Goal: Task Accomplishment & Management: Complete application form

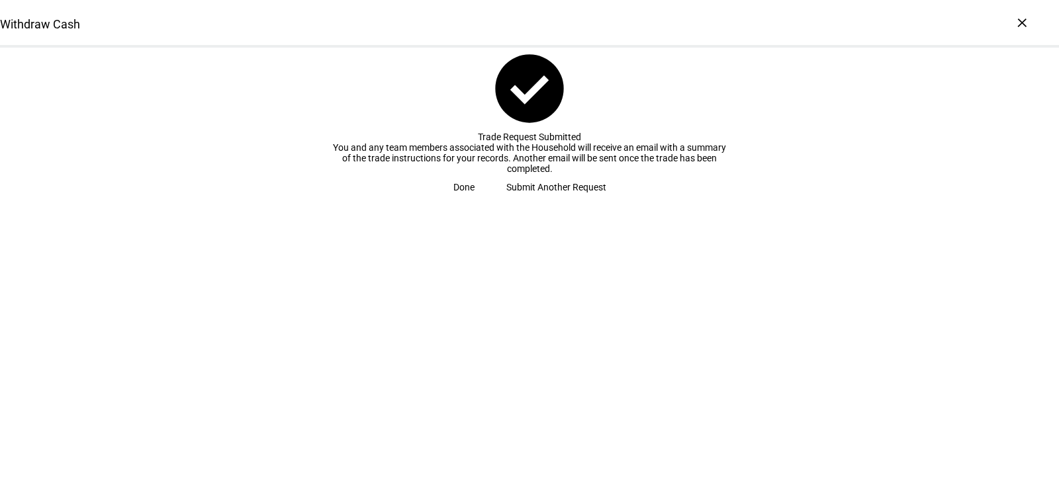
click at [532, 201] on span "Submit Another Request" at bounding box center [556, 187] width 100 height 26
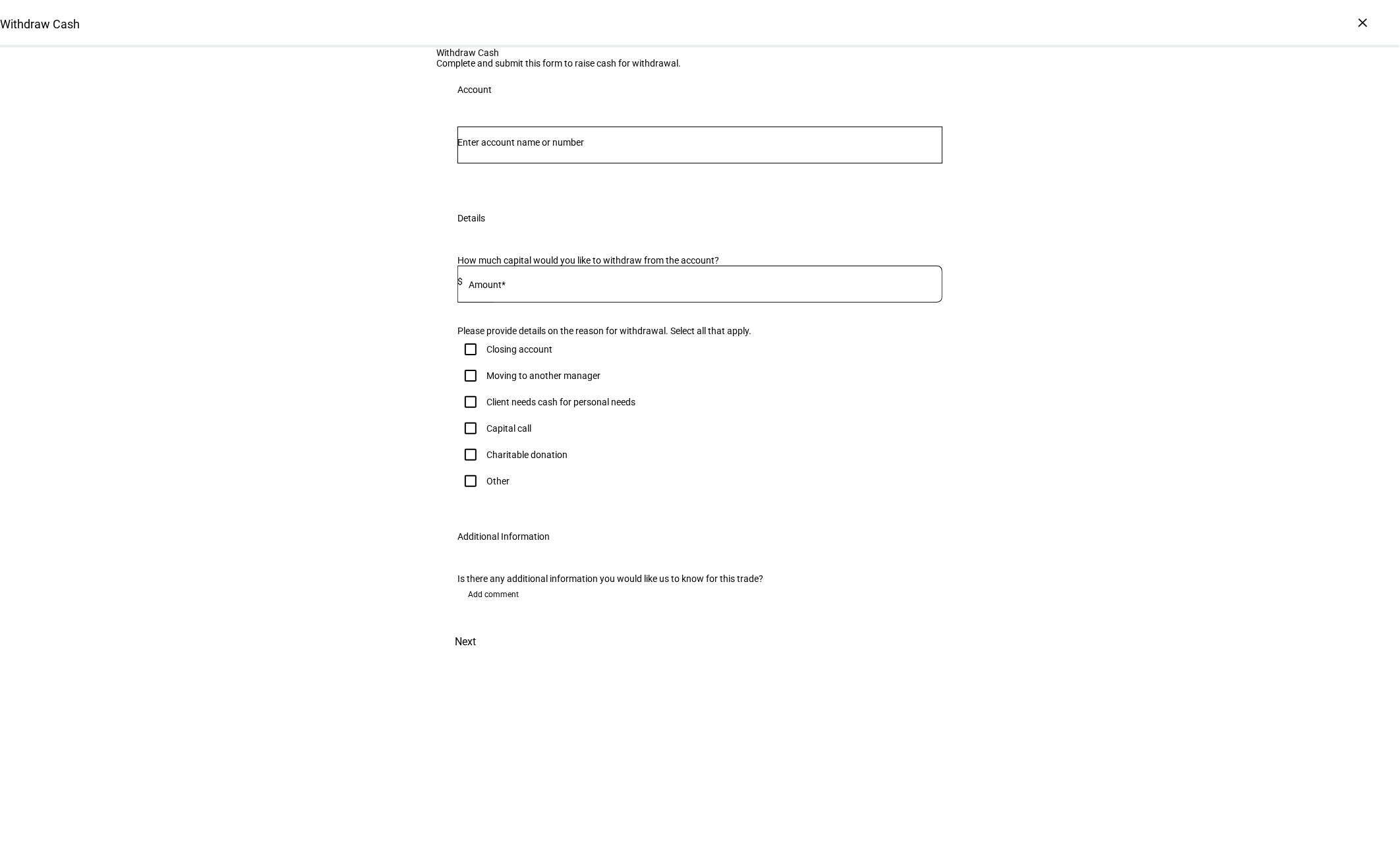
click at [595, 147] on input "Number" at bounding box center [699, 142] width 485 height 11
type input "4638"
click at [559, 338] on span "[PERSON_NAME]" at bounding box center [519, 342] width 80 height 15
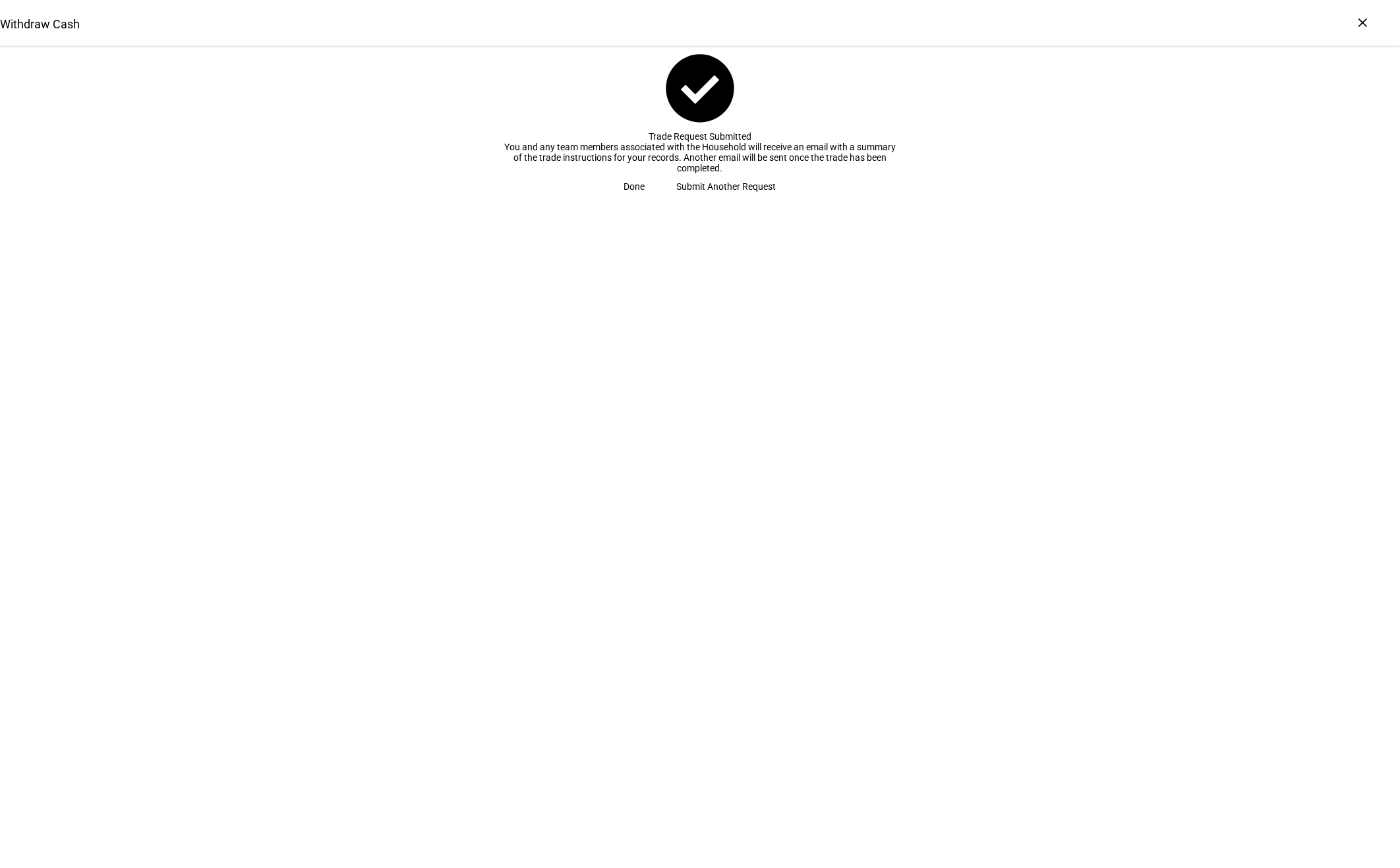
click at [708, 200] on span "Submit Another Request" at bounding box center [727, 186] width 100 height 26
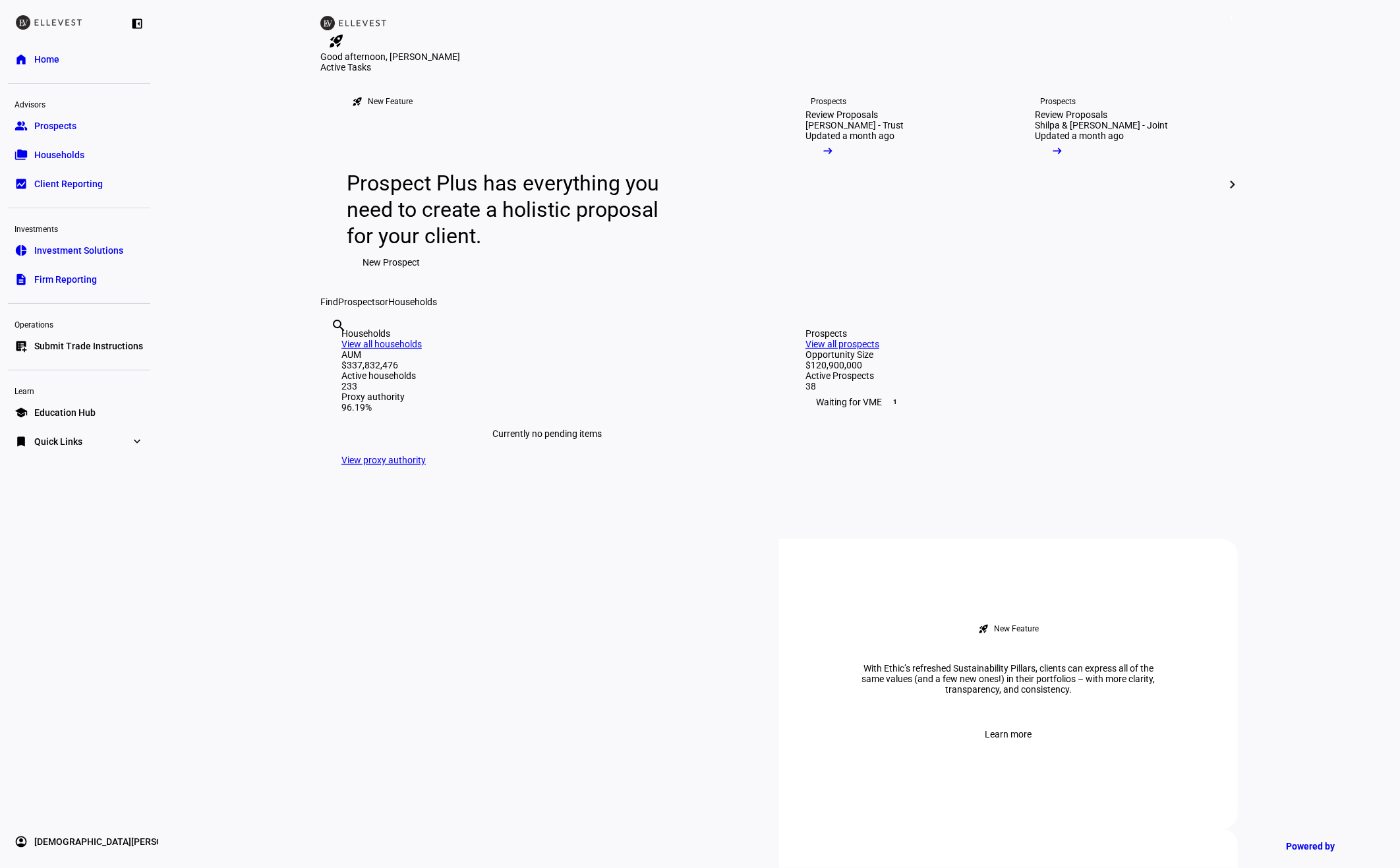
click at [77, 349] on span "Submit Trade Instructions" at bounding box center [88, 345] width 109 height 13
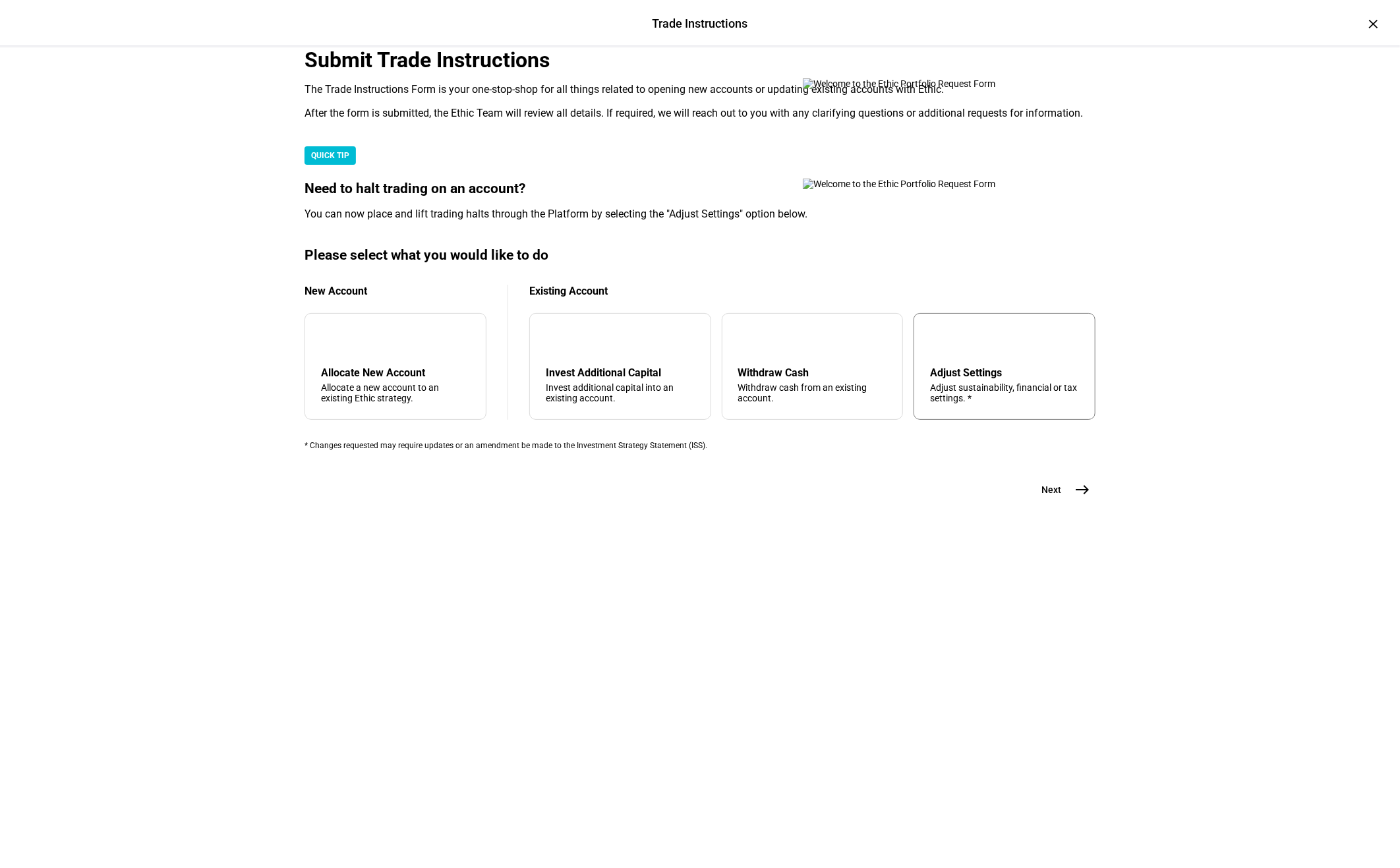
click at [956, 403] on div "Adjust Settings Adjust sustainability, financial or tax settings. *" at bounding box center [1005, 384] width 149 height 37
click at [1046, 496] on span "Next" at bounding box center [1051, 489] width 20 height 13
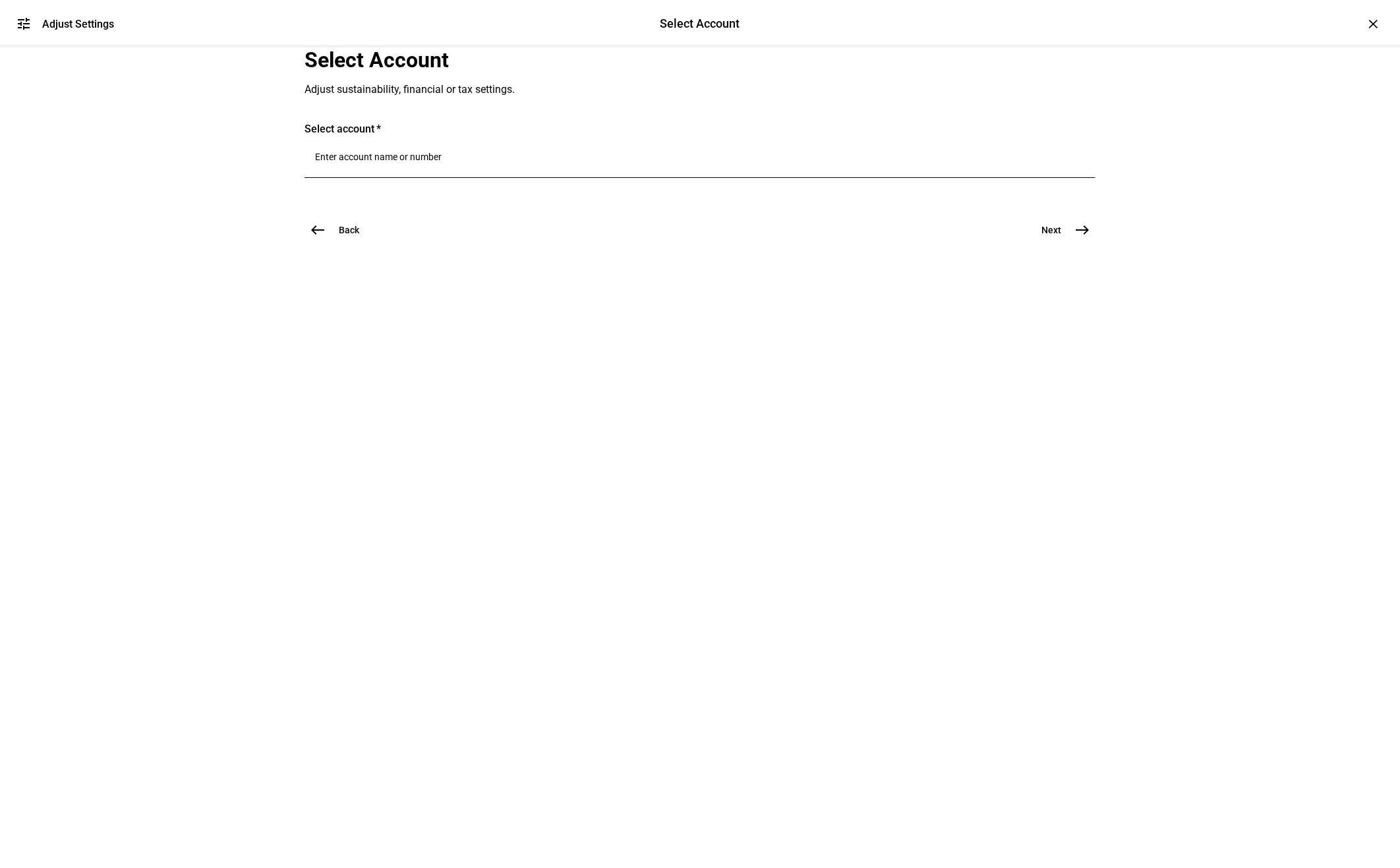
click at [461, 178] on div at bounding box center [699, 159] width 770 height 37
type input "4638"
click at [430, 402] on span "Individual 4638" at bounding box center [408, 408] width 80 height 13
click at [1071, 278] on span "east" at bounding box center [1082, 264] width 26 height 26
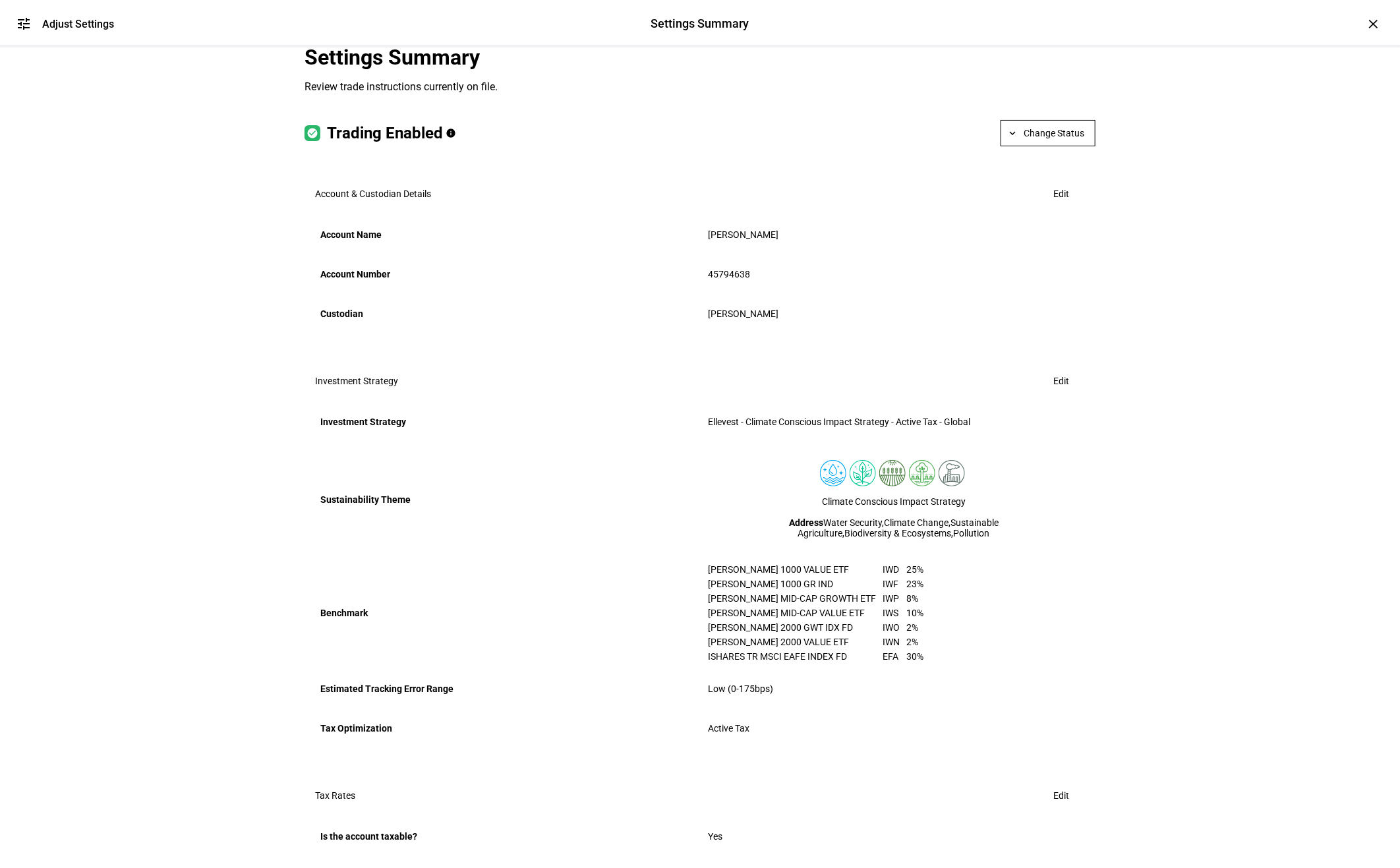
scroll to position [5, 0]
click at [1053, 391] on span "Edit" at bounding box center [1061, 378] width 16 height 26
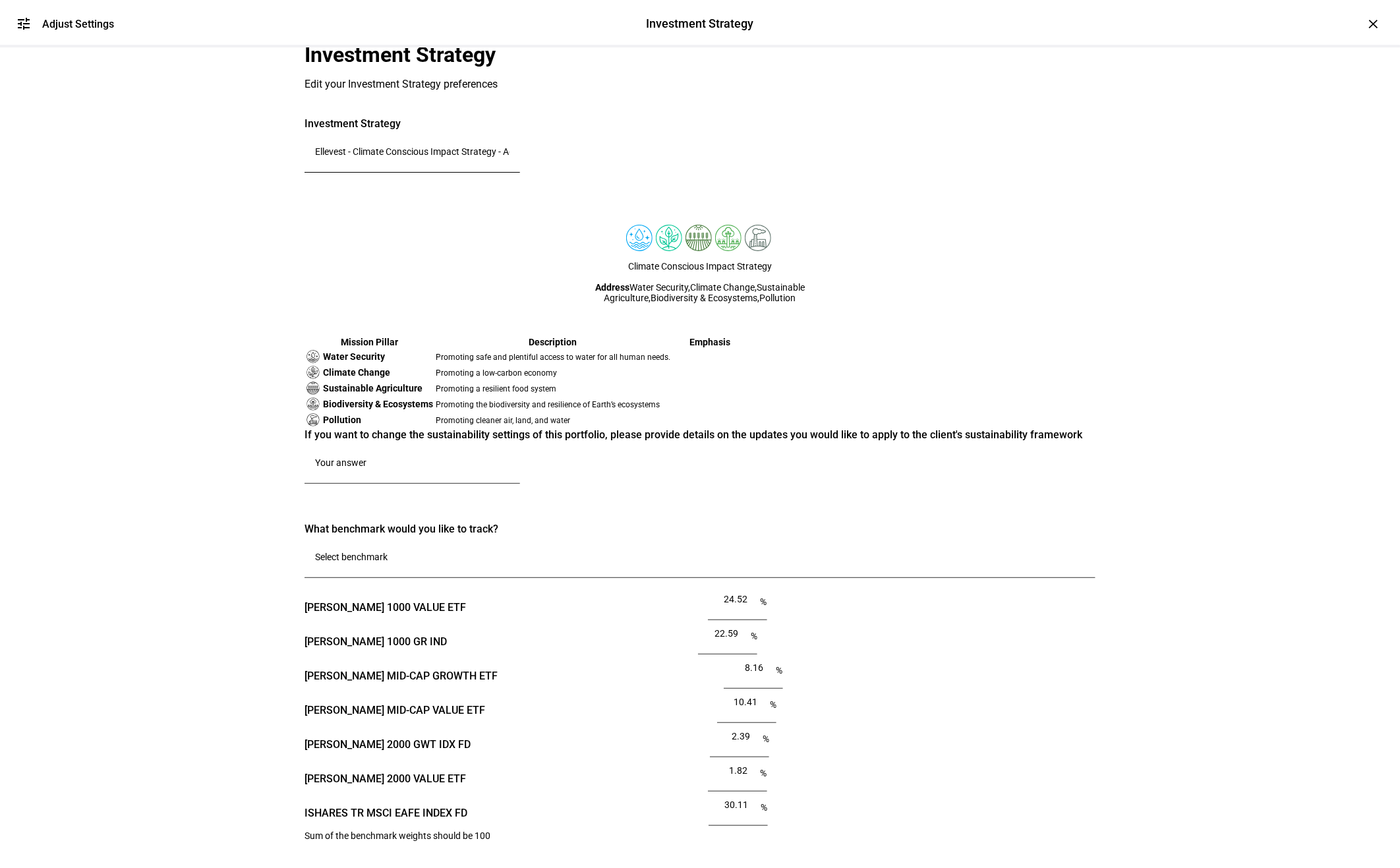
scroll to position [0, 0]
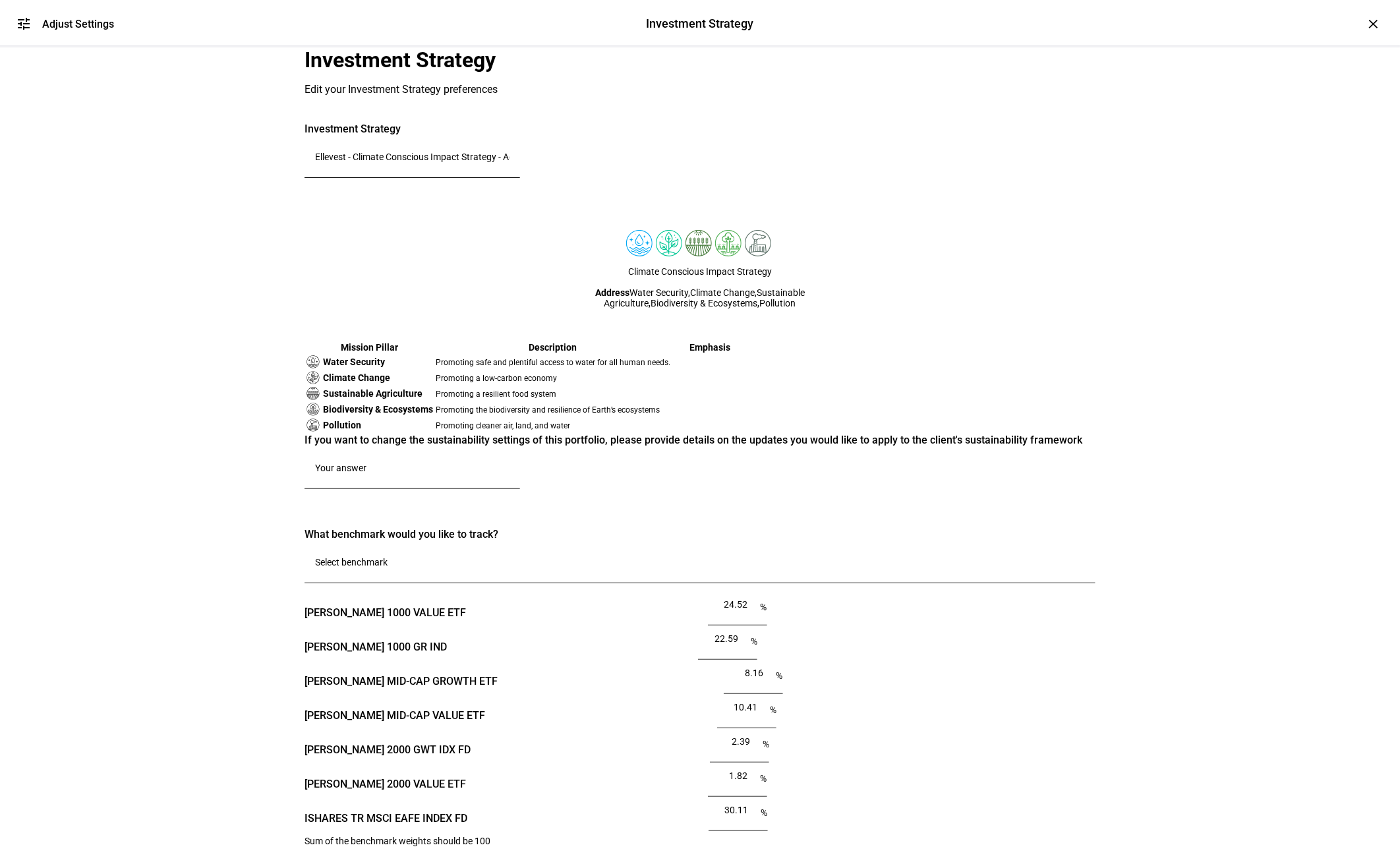
click at [496, 162] on input "Ellevest - Climate Conscious Impact Strategy - Active Tax - Global" at bounding box center [411, 156] width 194 height 11
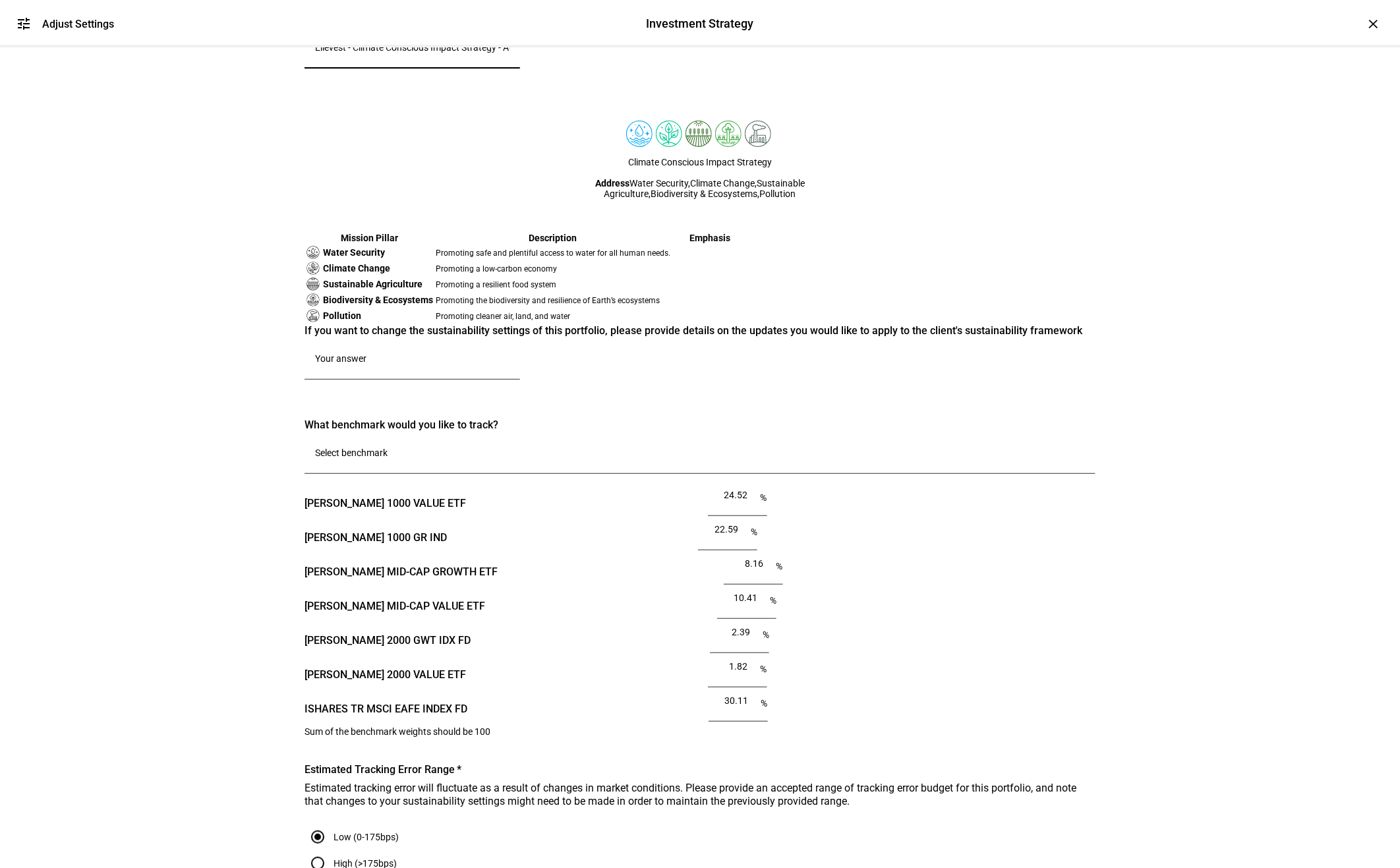
scroll to position [424, 0]
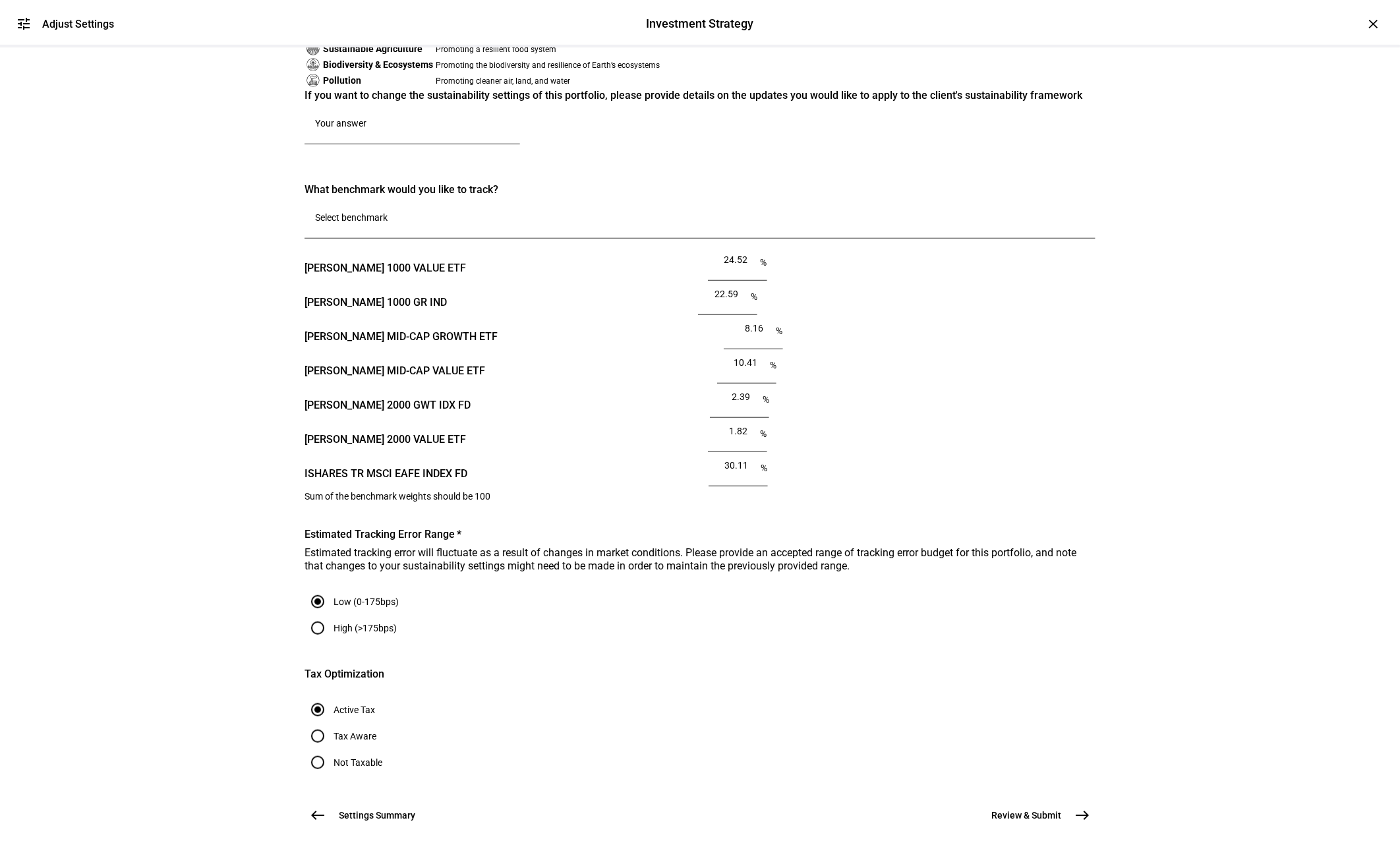
click at [480, 144] on div at bounding box center [411, 125] width 194 height 37
type textarea "P"
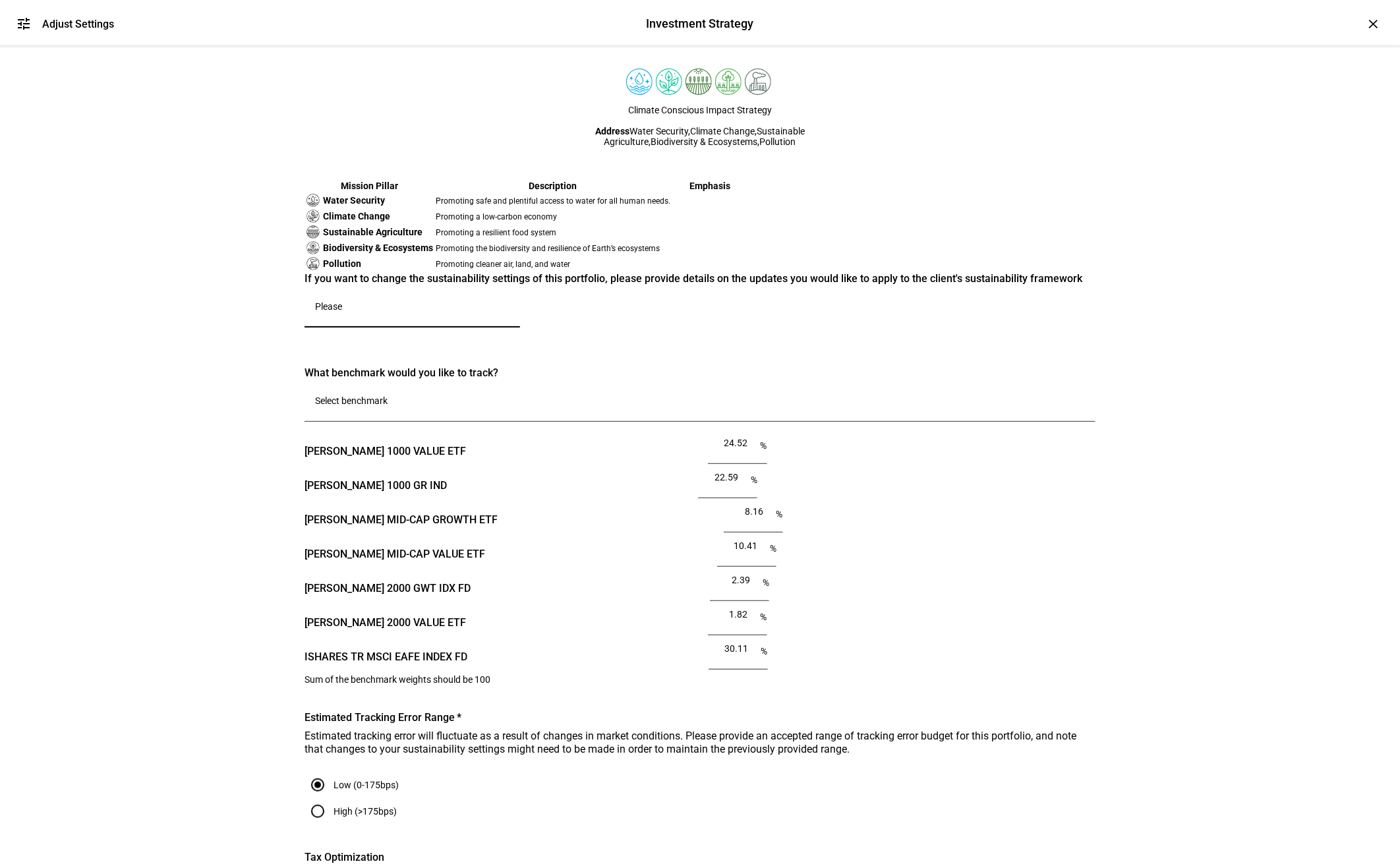
scroll to position [0, 0]
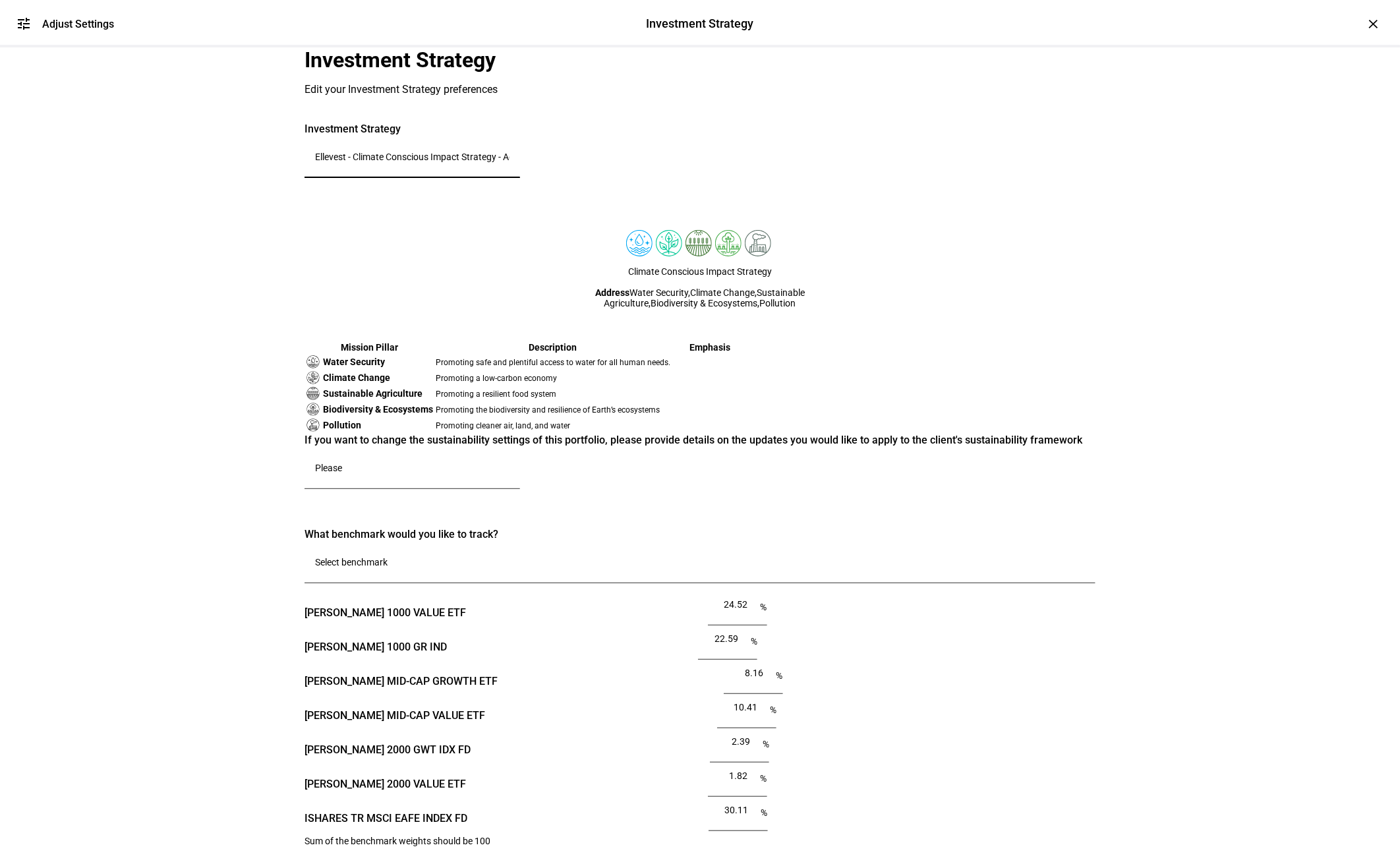
click at [510, 162] on input "Ellevest - Climate Conscious Impact Strategy - Active Tax - Global" at bounding box center [411, 156] width 194 height 11
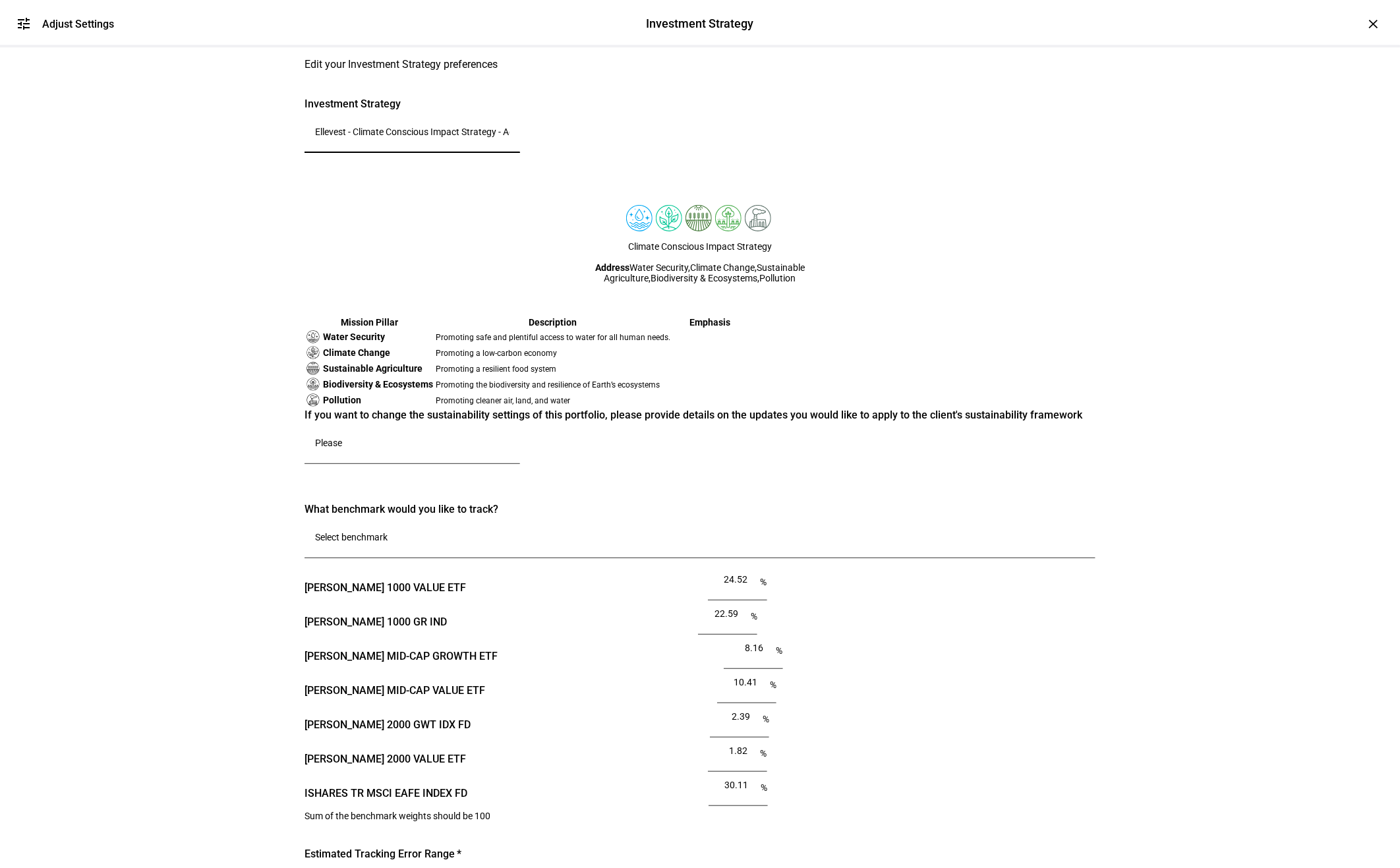
scroll to position [115, 0]
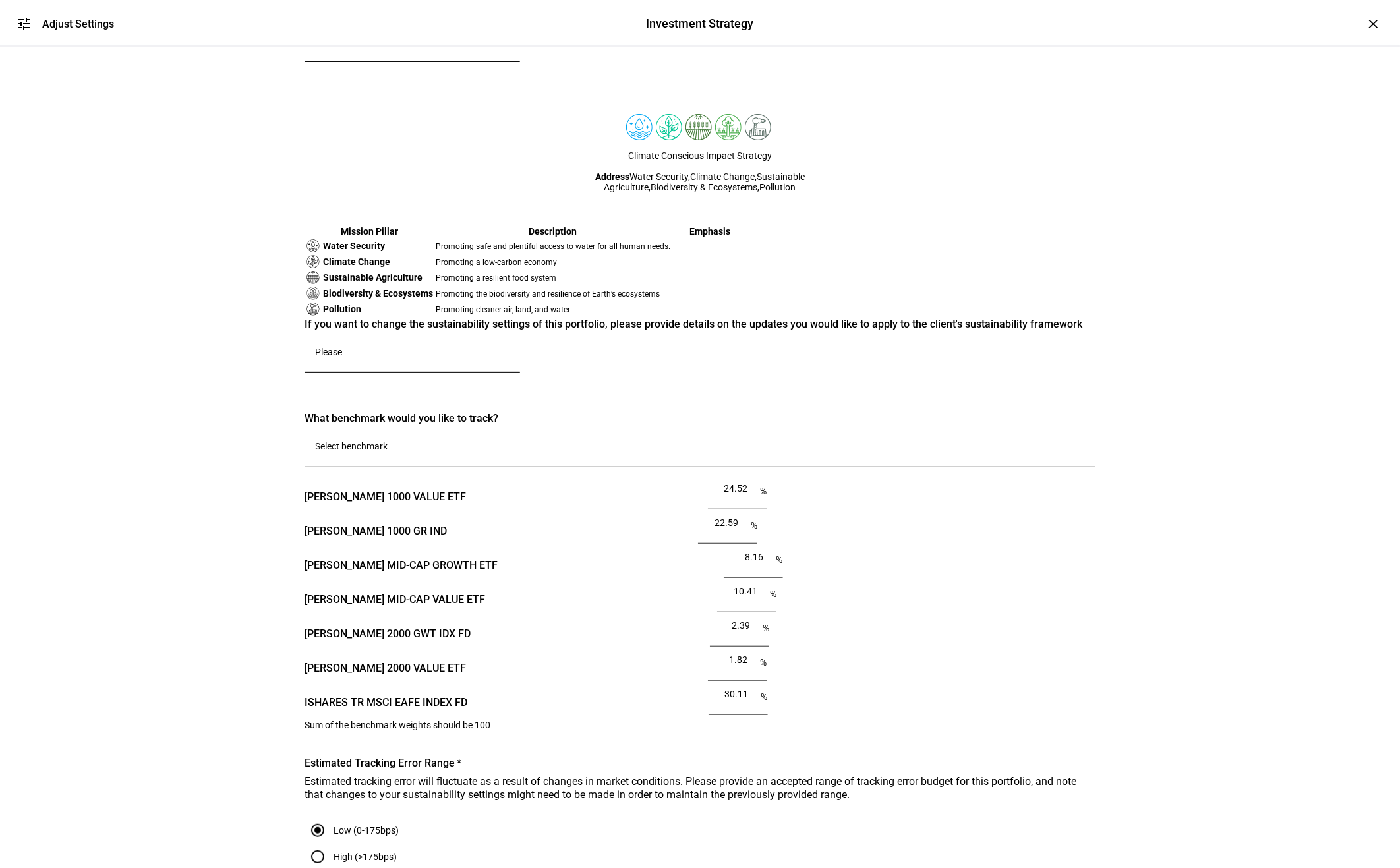
click at [422, 362] on textarea "Please" at bounding box center [411, 354] width 194 height 16
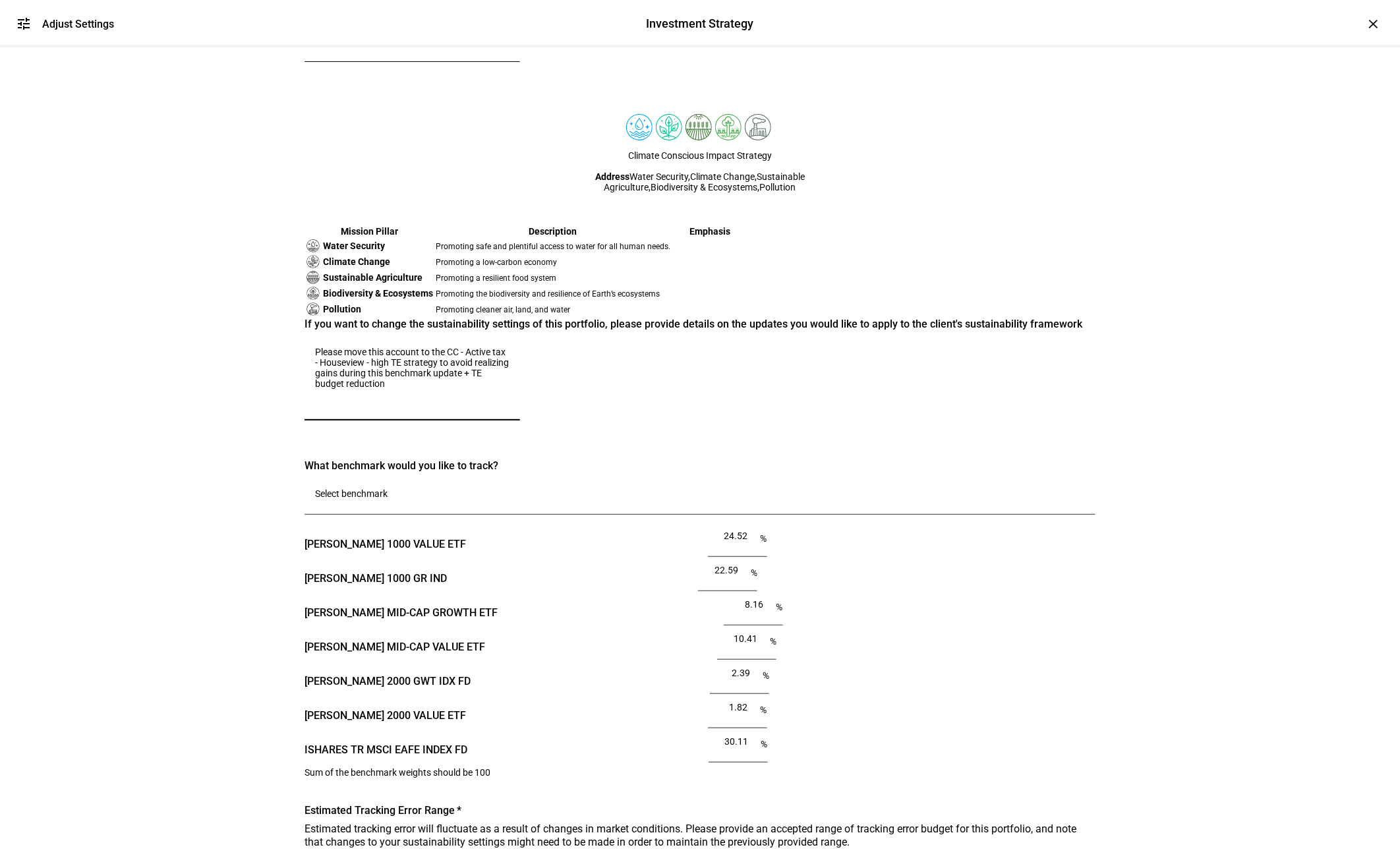
click at [510, 410] on textarea "Please move this account to the CC - Active tax - Houseview - high TE strategy …" at bounding box center [411, 378] width 194 height 64
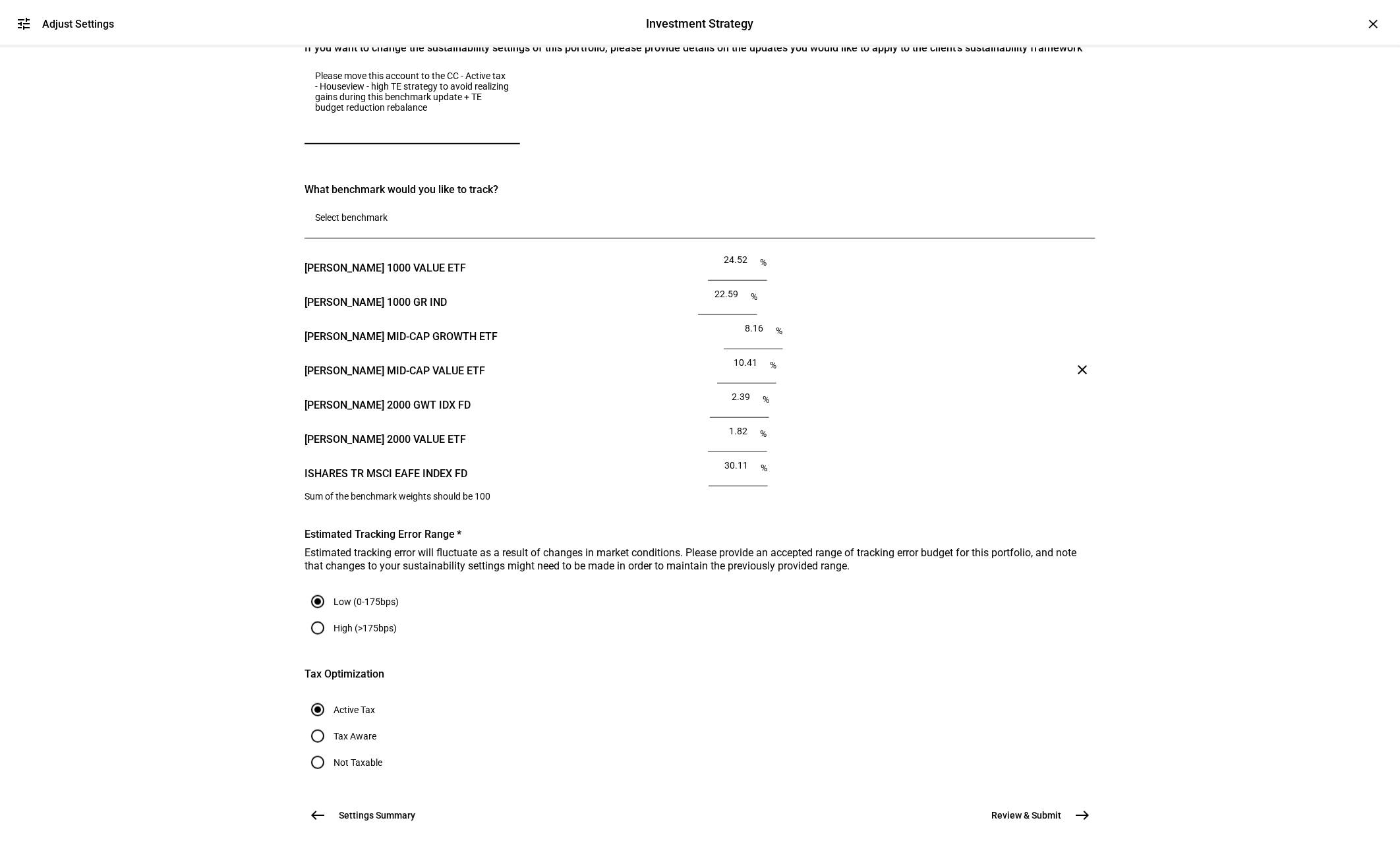
scroll to position [1128, 0]
type textarea "Please move this account to the CC - Active tax - Houseview - high TE strategy …"
click at [396, 622] on label "High (>175bps)" at bounding box center [363, 627] width 66 height 11
click at [331, 615] on input "High (>175bps)" at bounding box center [318, 628] width 26 height 26
radio input "true"
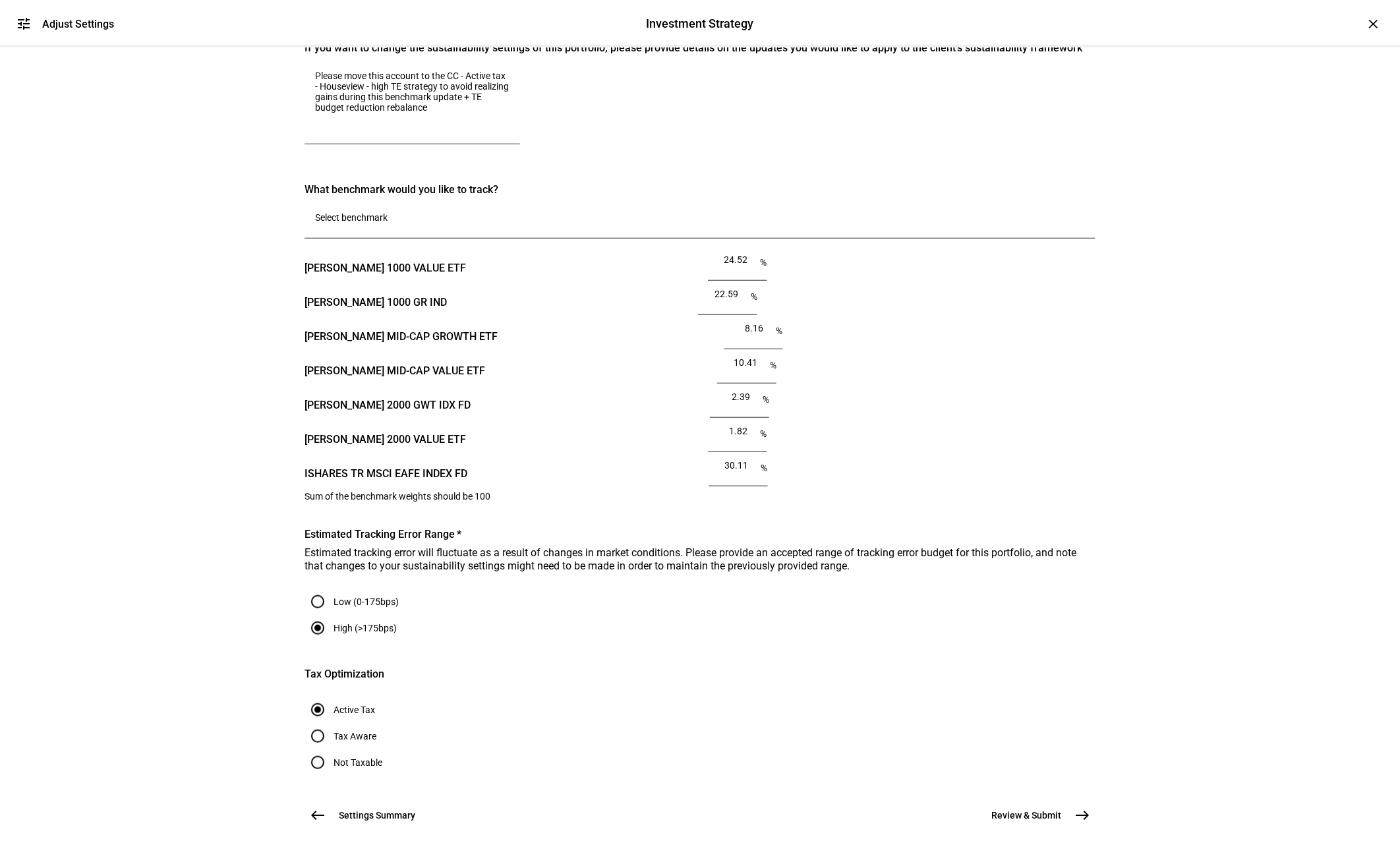
click at [1046, 808] on span "Review & Submit" at bounding box center [1026, 814] width 70 height 13
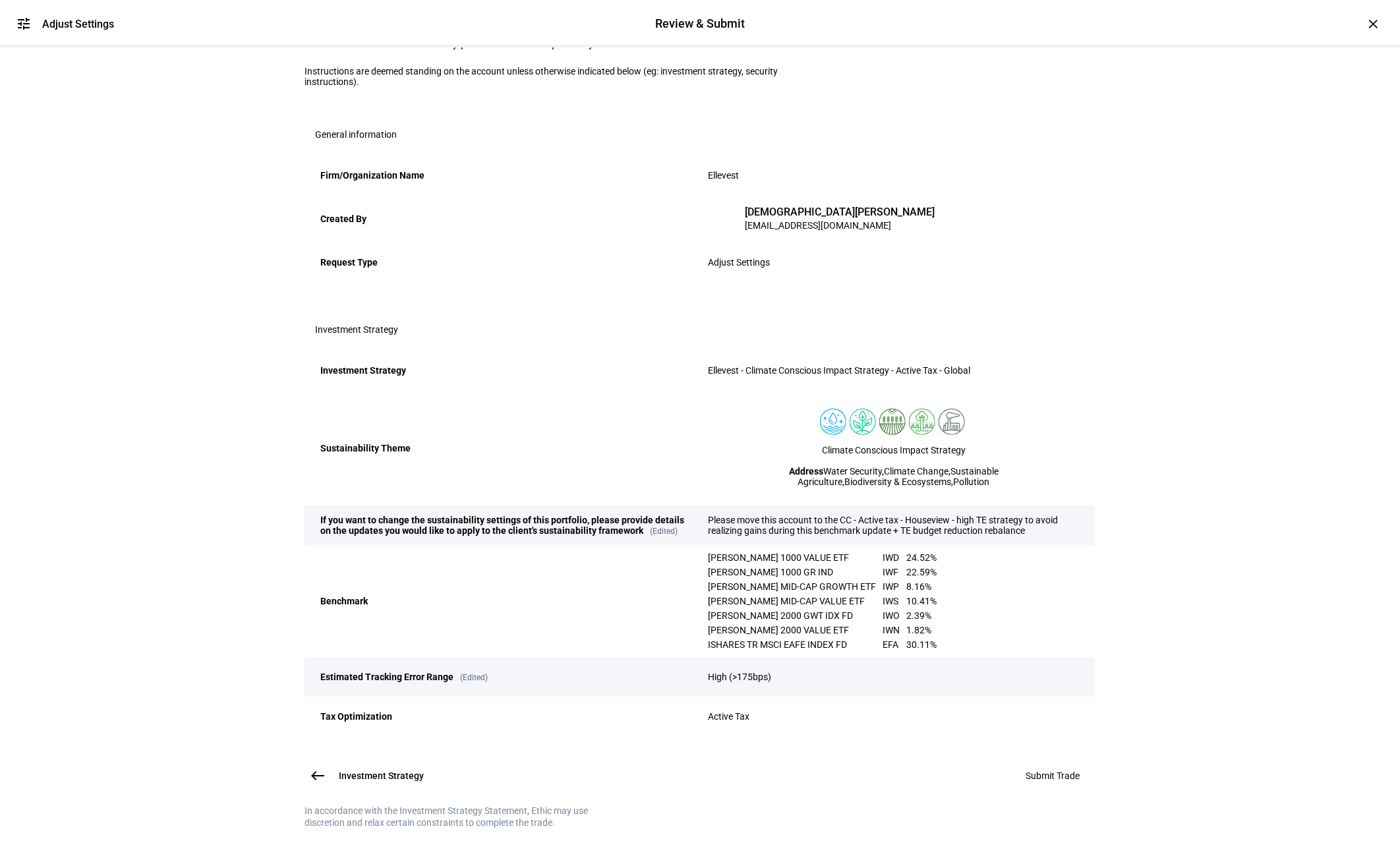
scroll to position [258, 0]
click at [1047, 770] on span "Submit Trade" at bounding box center [1052, 775] width 54 height 11
click at [1036, 770] on span "Submit Trade" at bounding box center [1052, 775] width 54 height 11
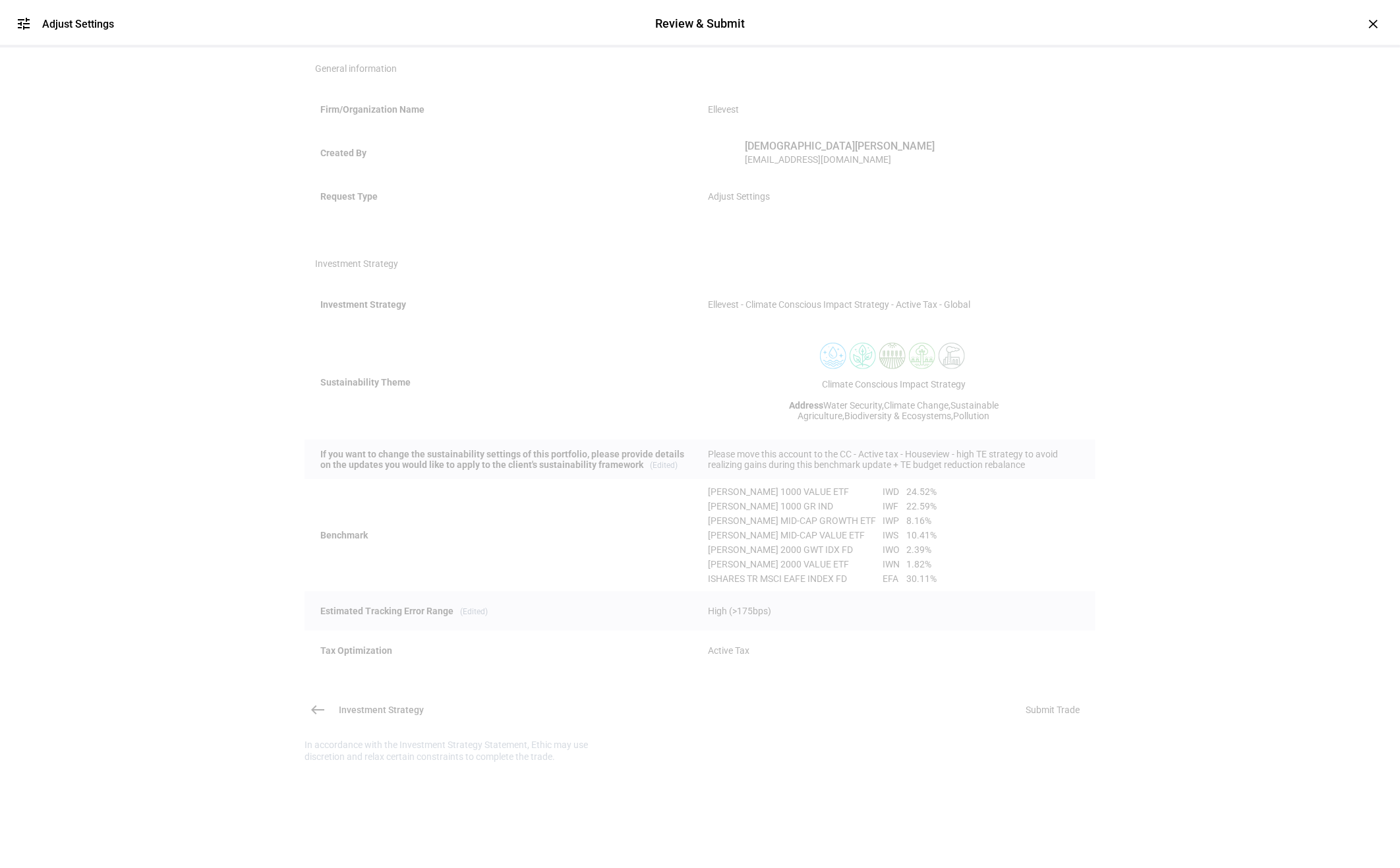
scroll to position [0, 0]
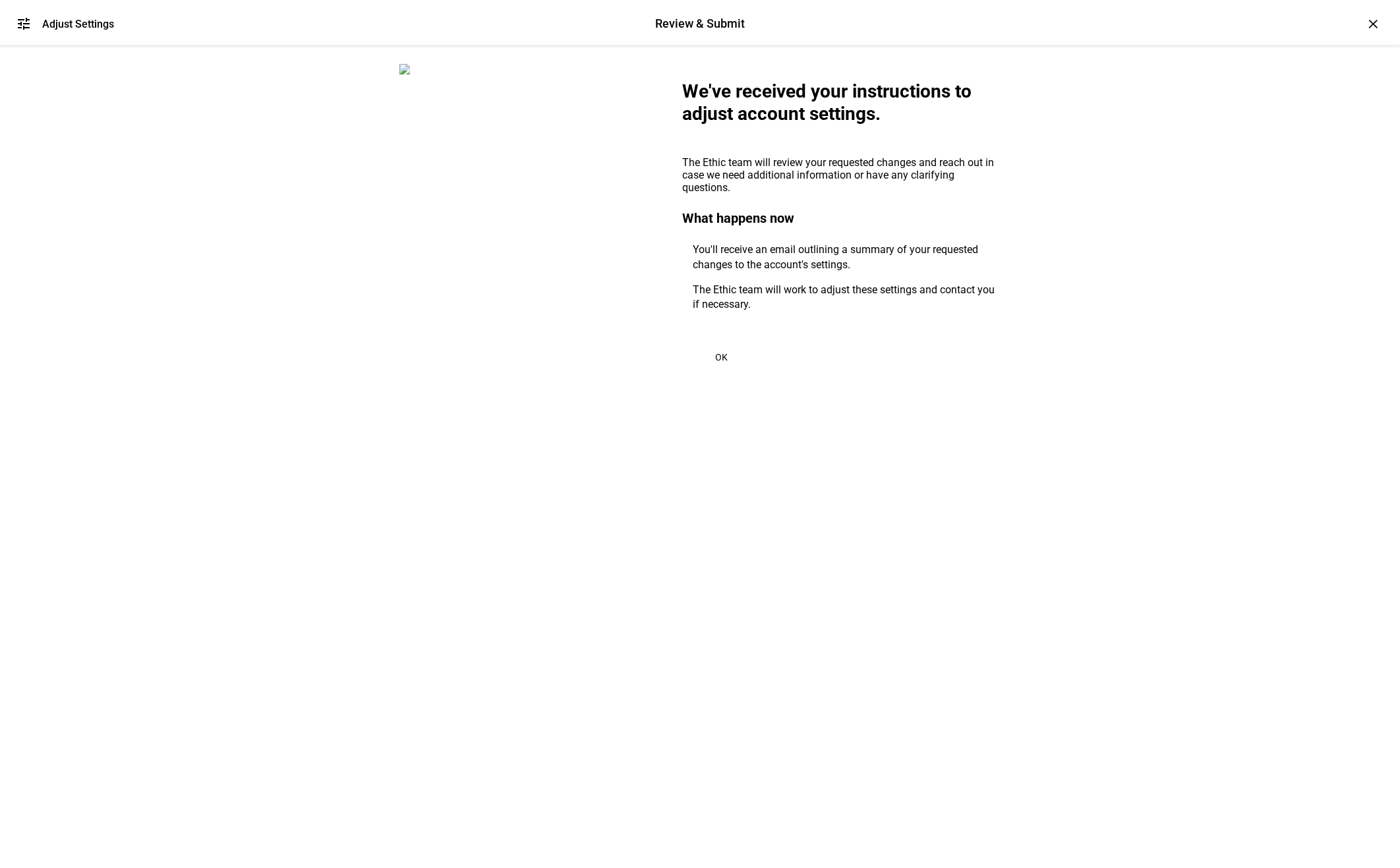
click at [716, 362] on span "OK" at bounding box center [722, 356] width 13 height 11
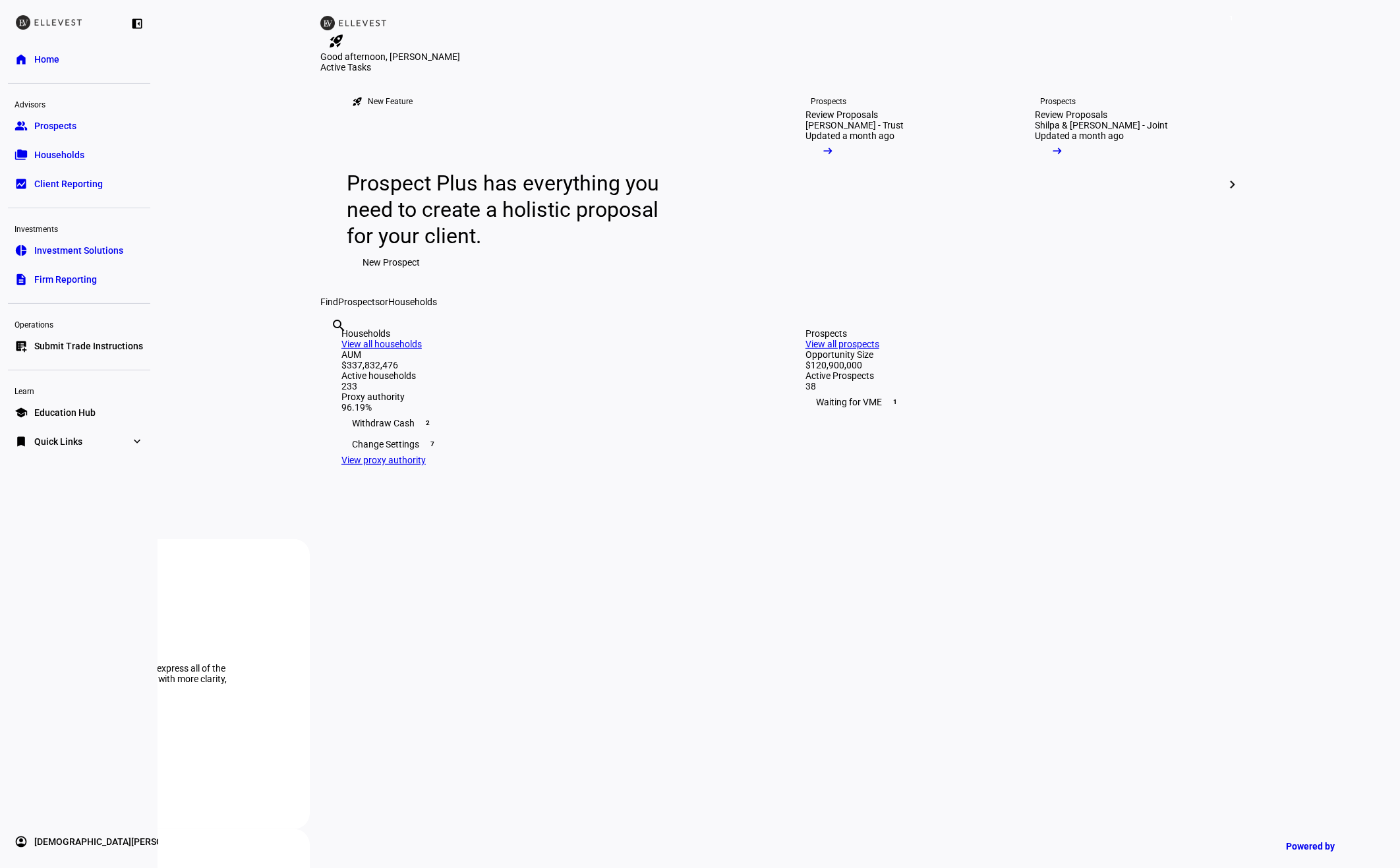
click at [30, 344] on link "list_alt_add Submit Trade Instructions" at bounding box center [79, 345] width 142 height 26
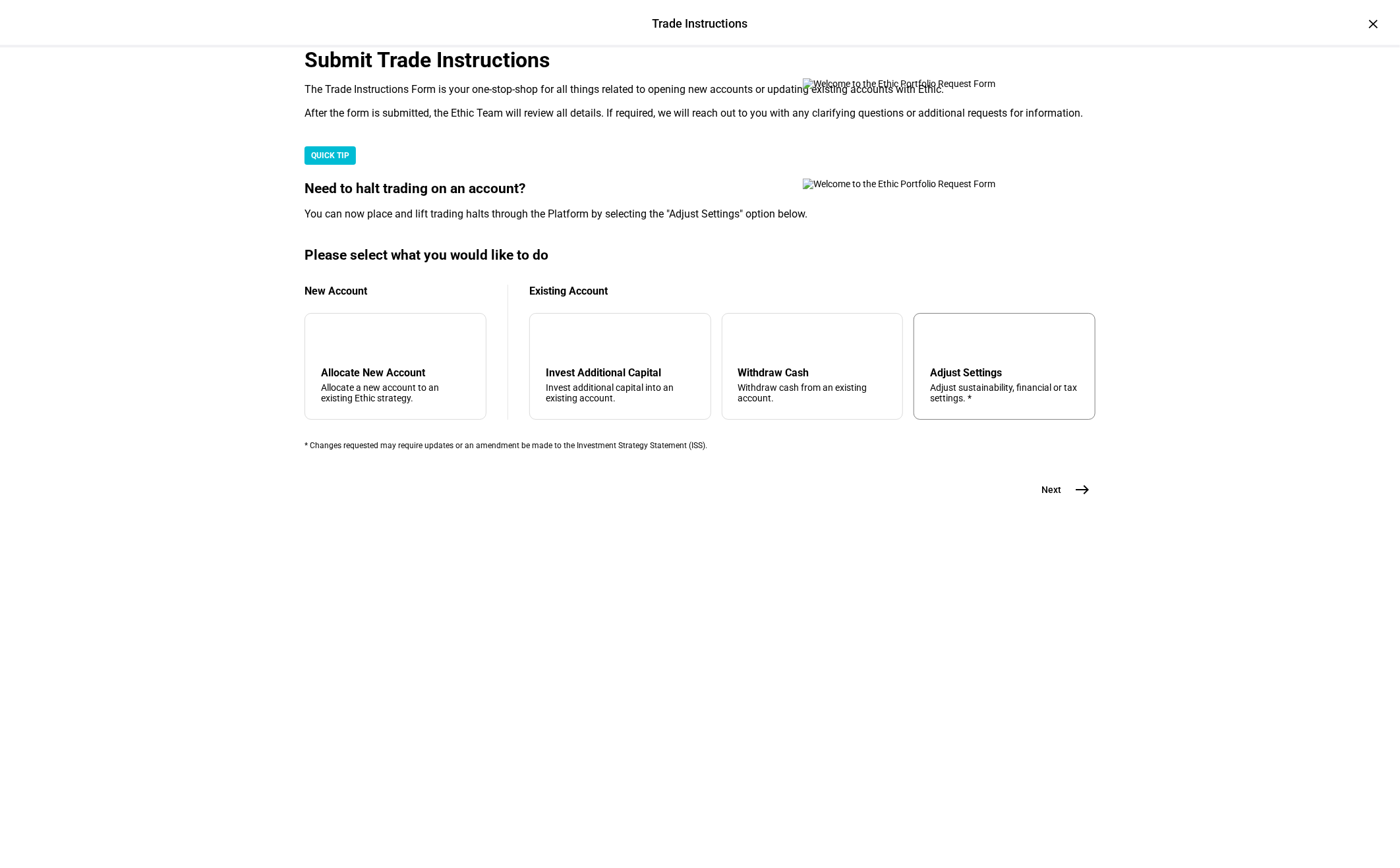
click at [946, 420] on div "tune Adjust Settings Adjust sustainability, financial or tax settings. *" at bounding box center [1004, 365] width 182 height 107
click at [1069, 503] on span "east" at bounding box center [1082, 490] width 26 height 26
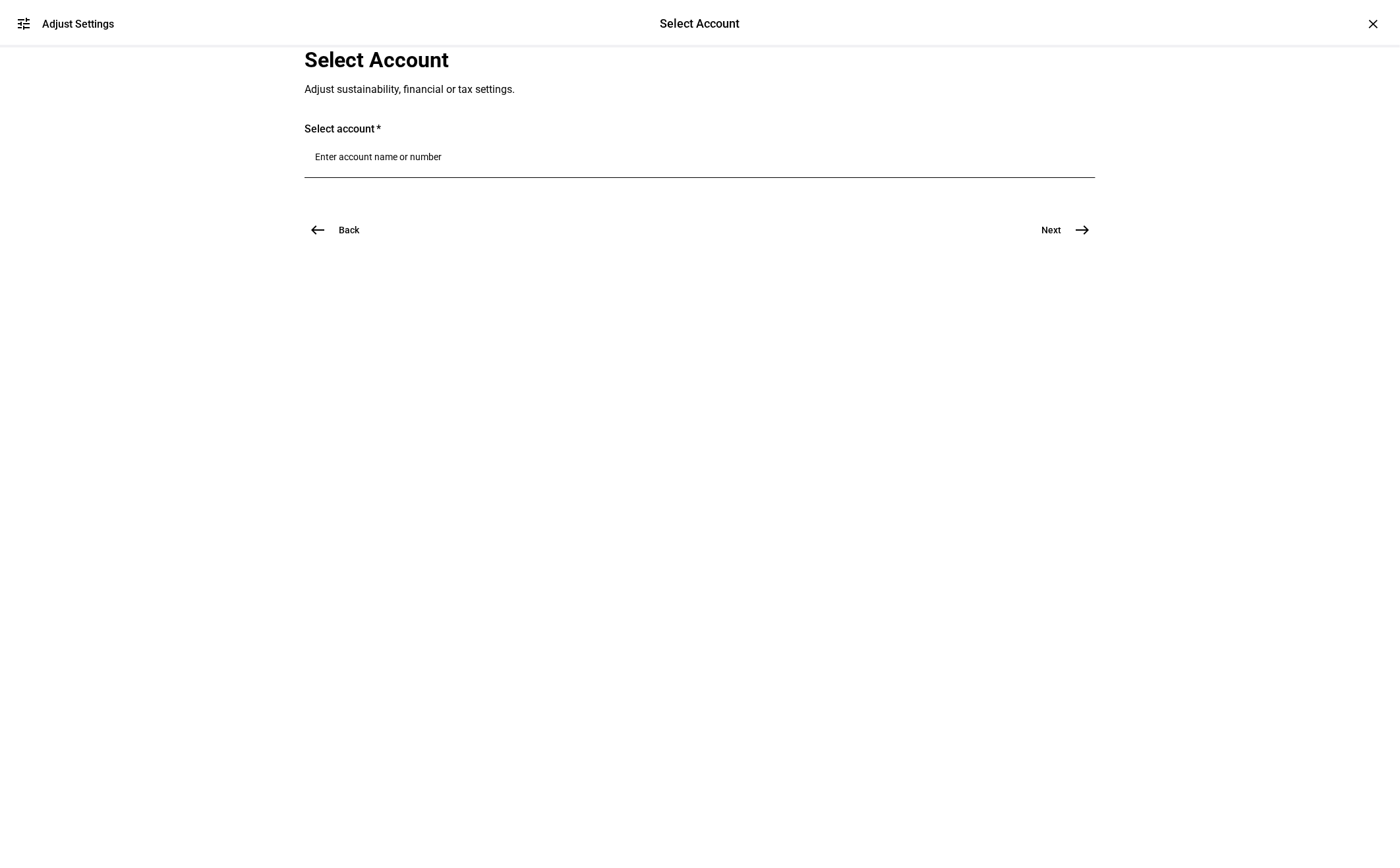
click at [506, 178] on div at bounding box center [699, 159] width 770 height 37
click at [489, 162] on input "Number" at bounding box center [699, 156] width 770 height 11
type input "1673"
drag, startPoint x: 463, startPoint y: 422, endPoint x: 464, endPoint y: 416, distance: 6.1
click at [464, 416] on div "[PERSON_NAME] [PERSON_NAME] & [PERSON_NAME] [PERSON_NAME] [PERSON_NAME] & [PERS…" at bounding box center [523, 384] width 351 height 79
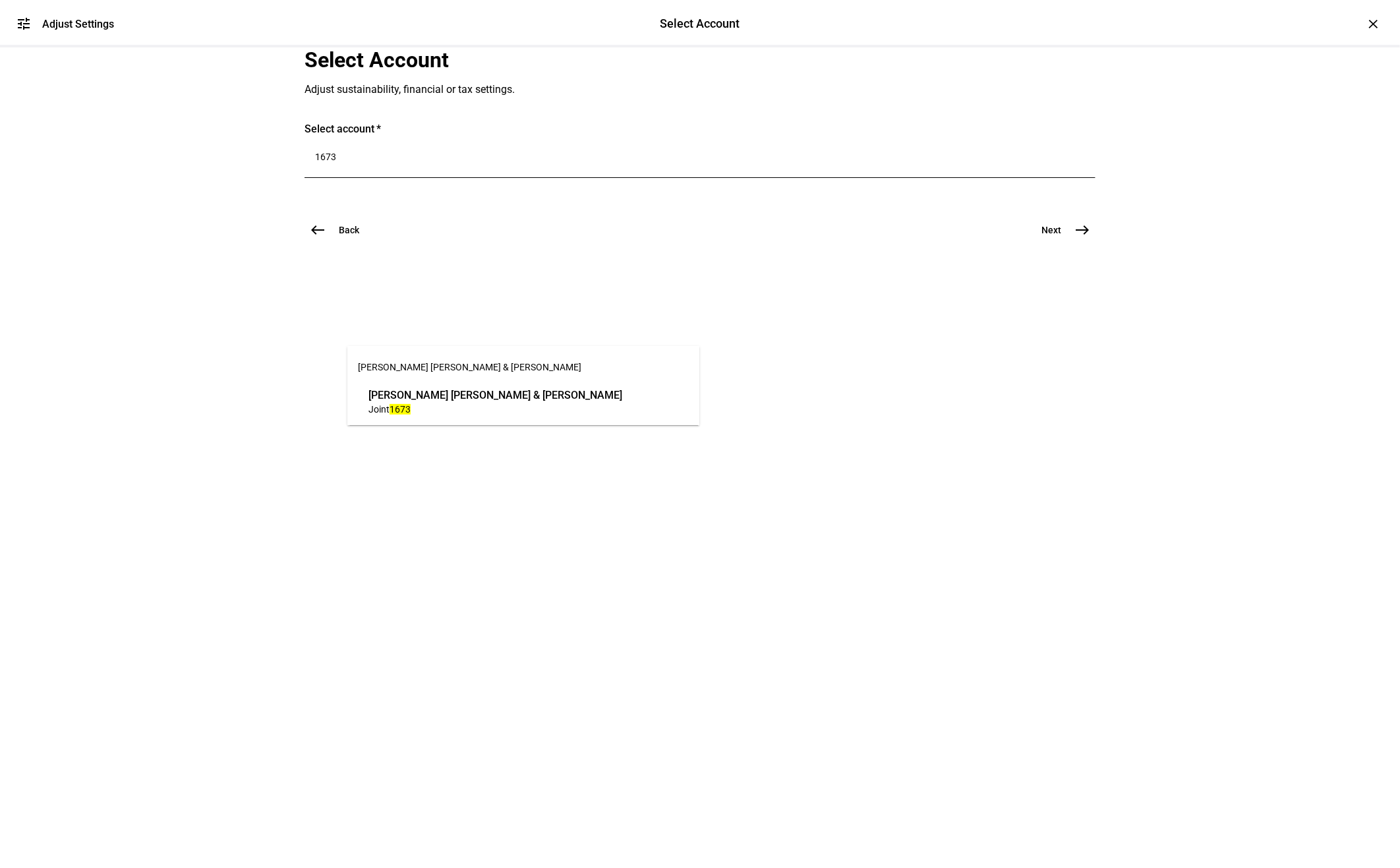
click at [464, 413] on span "Joint 1673" at bounding box center [495, 408] width 254 height 13
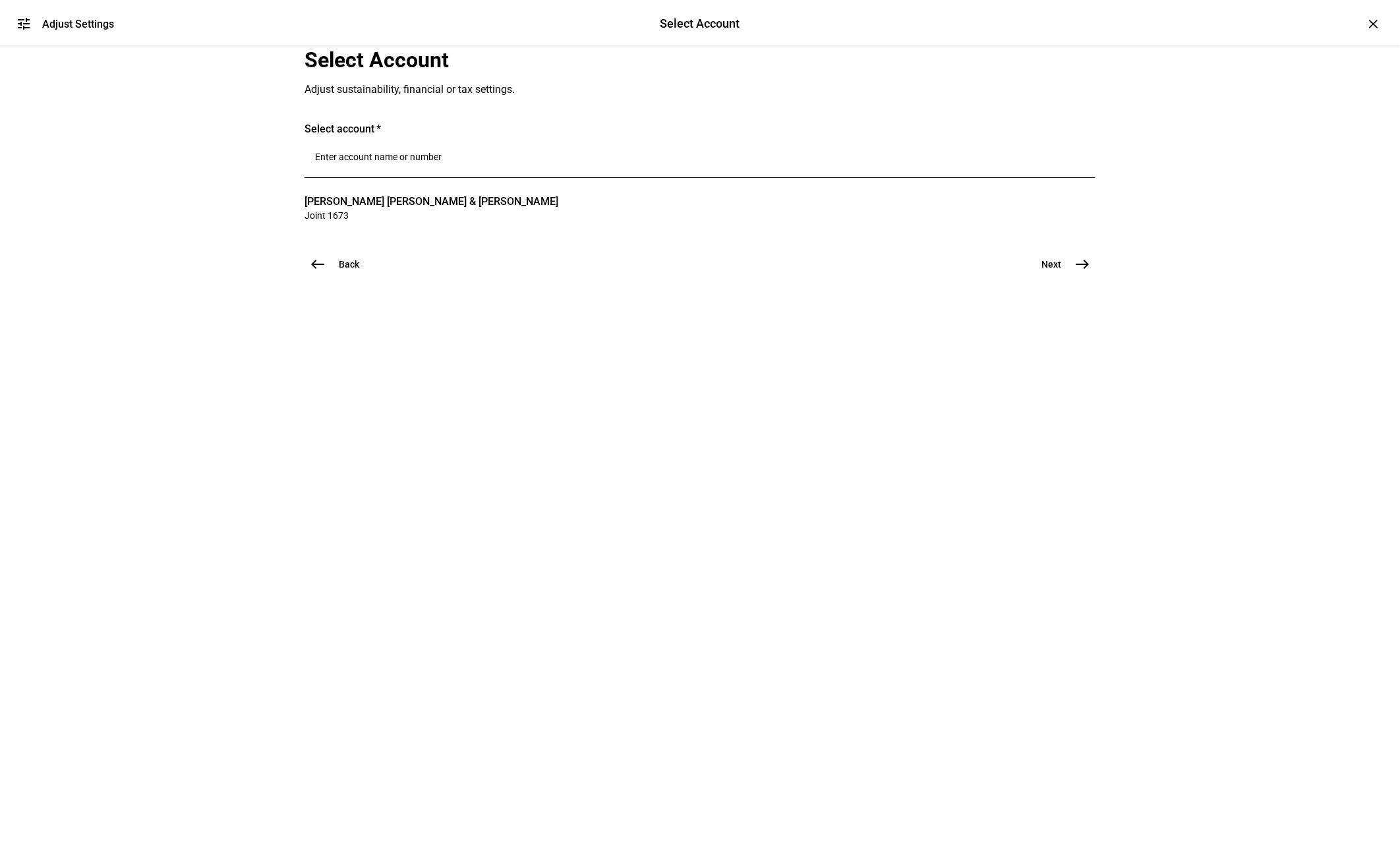
click at [1071, 278] on button "Next east" at bounding box center [1060, 264] width 70 height 26
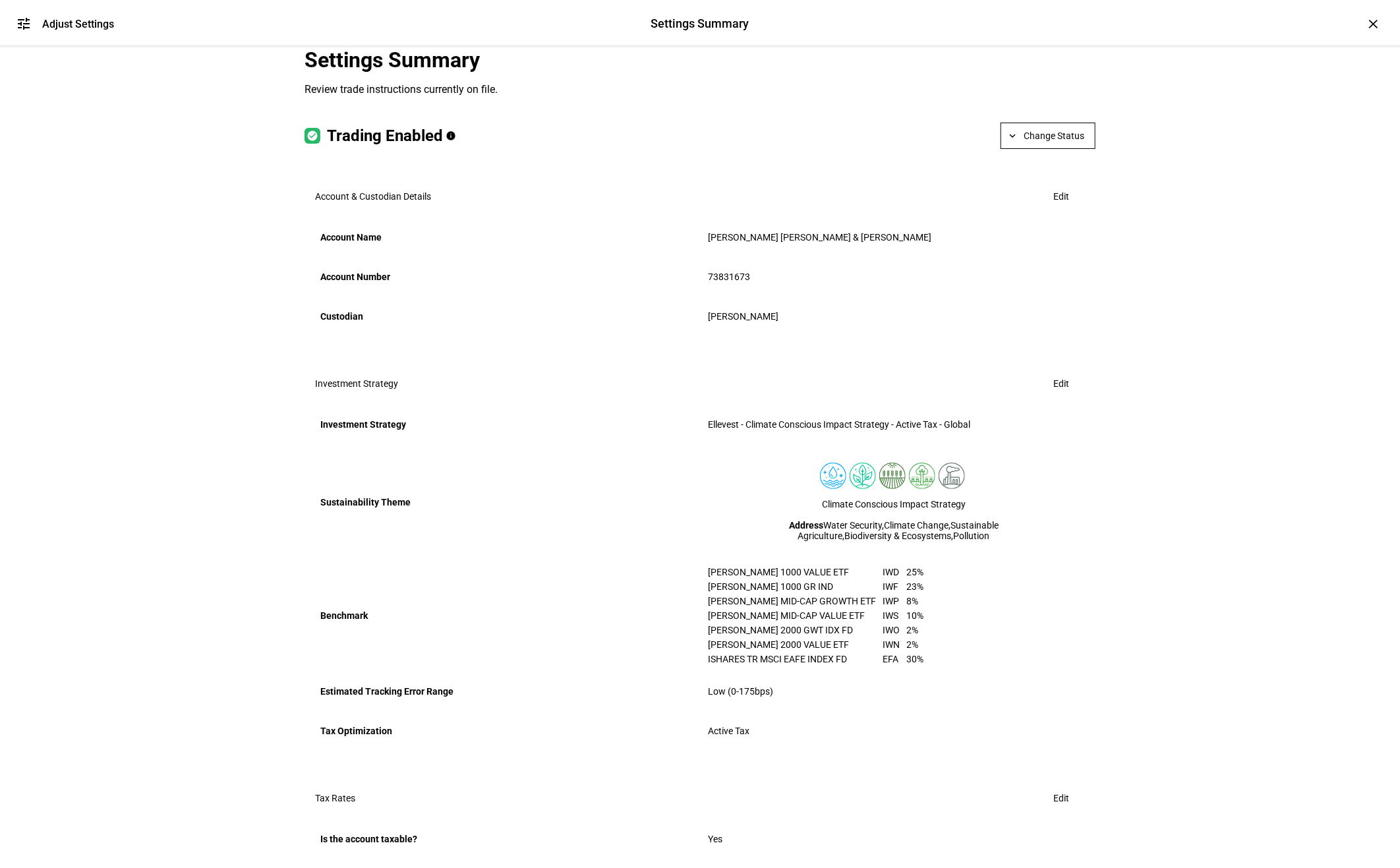
click at [1055, 396] on span "Edit" at bounding box center [1061, 383] width 16 height 26
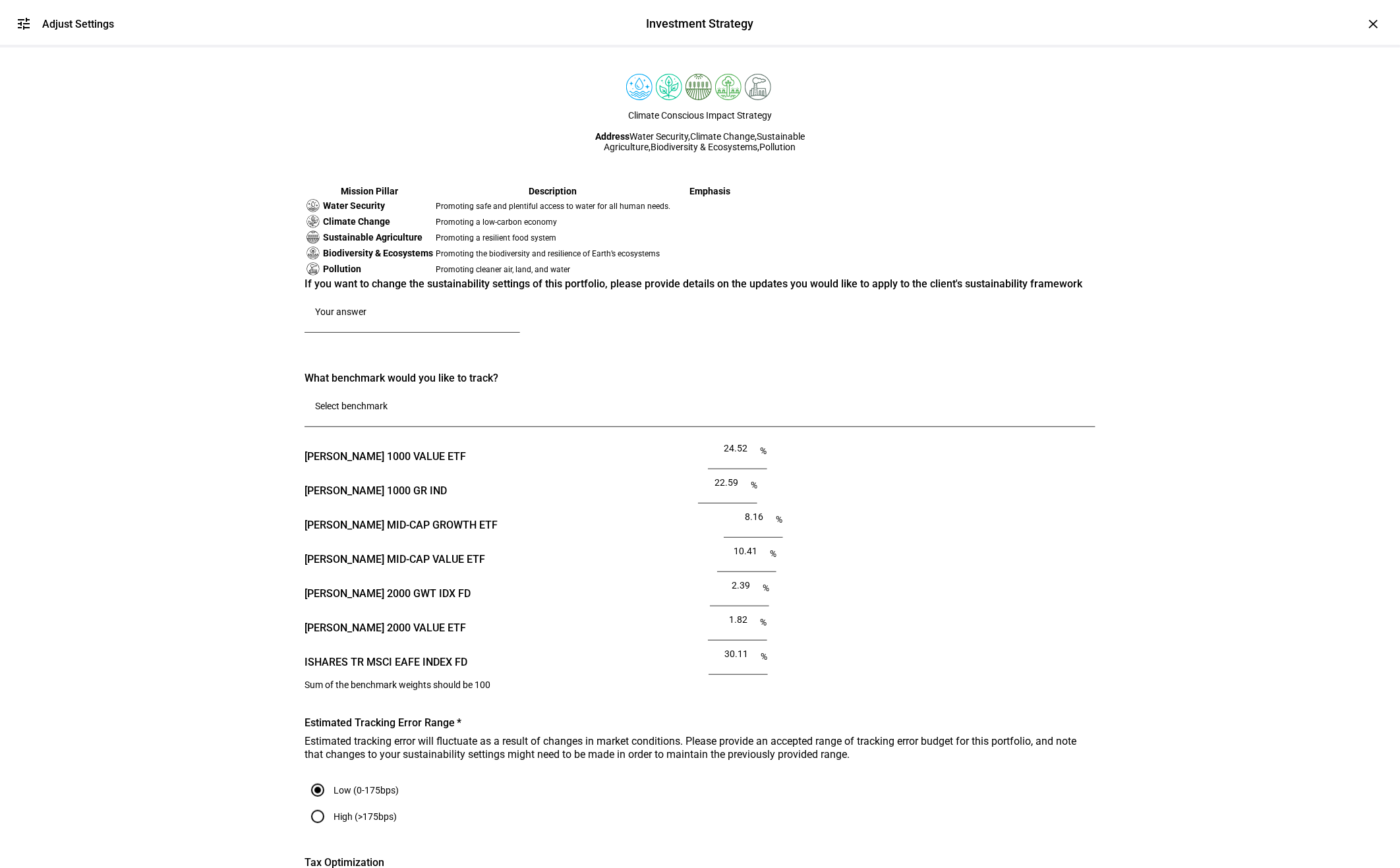
scroll to position [188, 0]
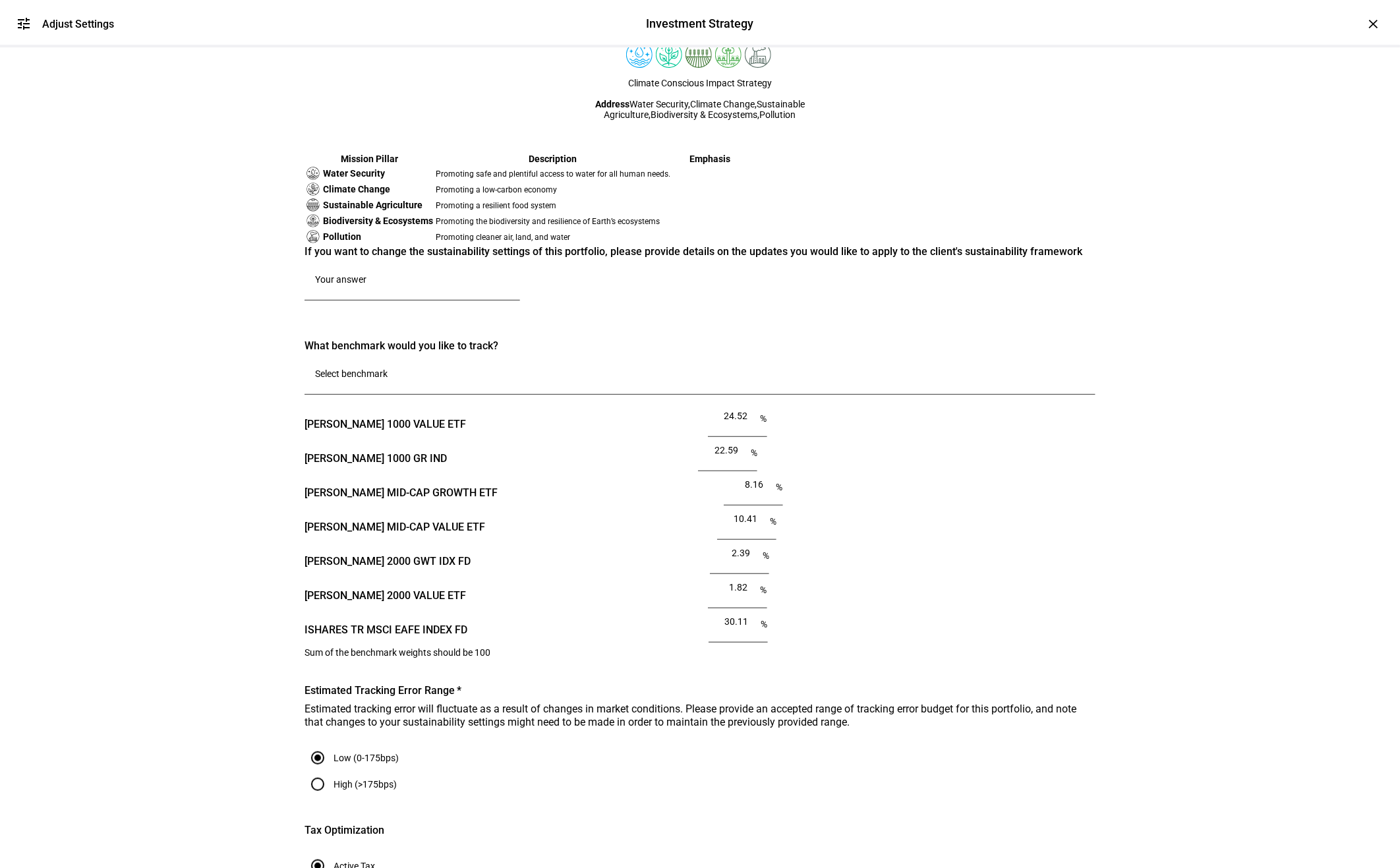
click at [443, 301] on div at bounding box center [411, 282] width 194 height 37
paste textarea "Please move this account to the CC - Active tax - Houseview - high TE strategy …"
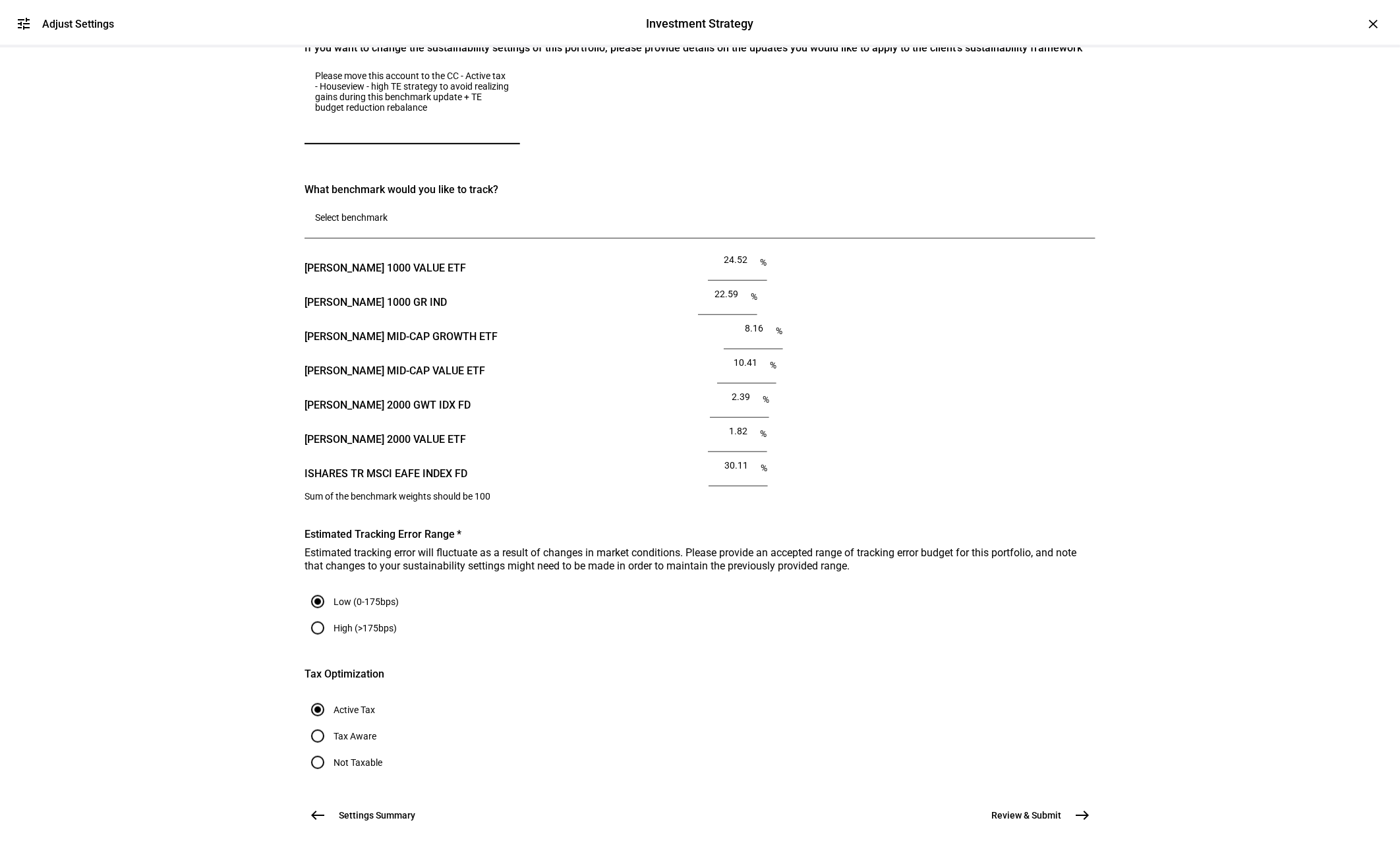
scroll to position [817, 0]
type textarea "Please move this account to the CC - Active tax - Houseview - high TE strategy …"
click at [331, 641] on input "High (>175bps)" at bounding box center [318, 628] width 26 height 26
radio input "true"
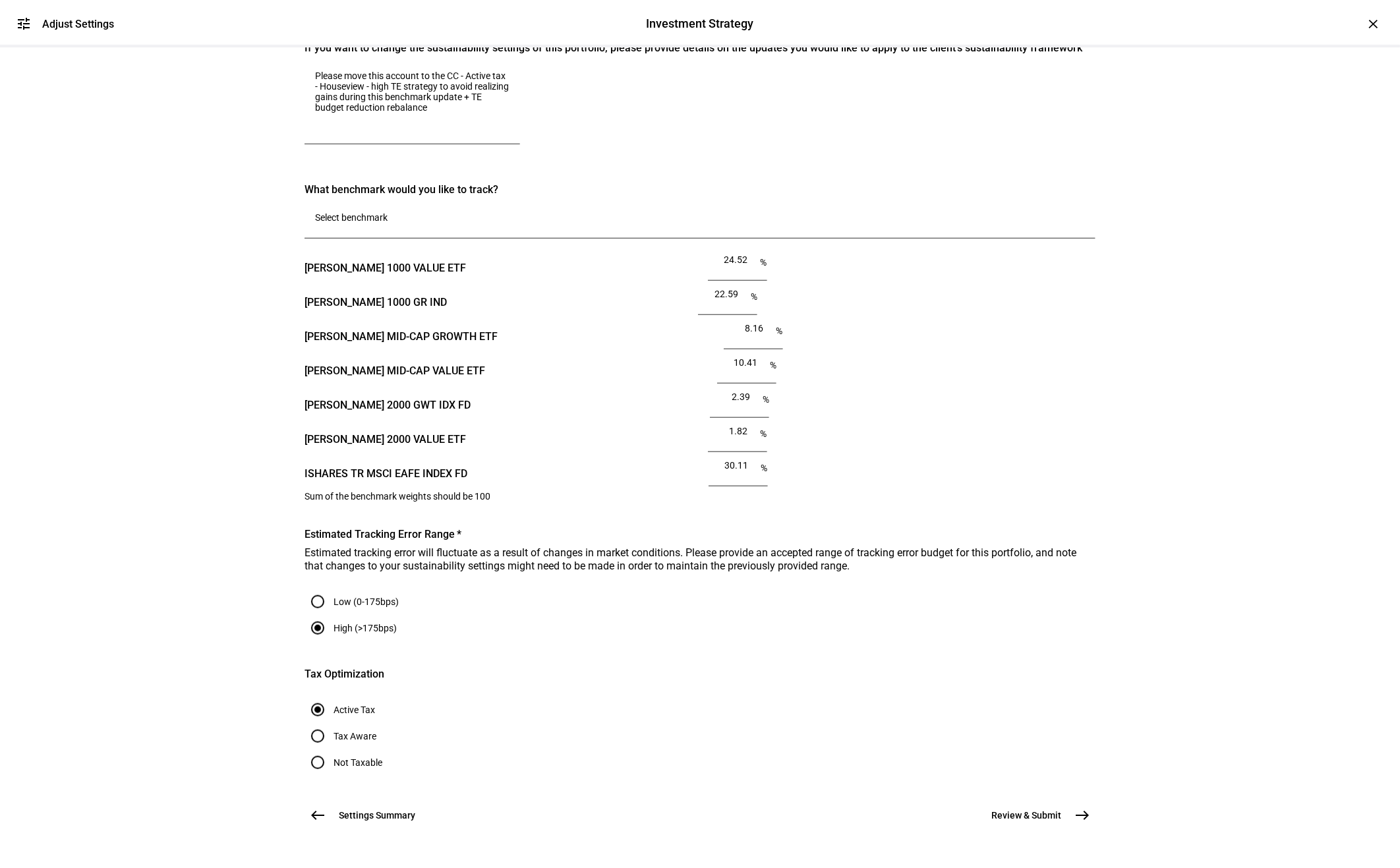
click at [1031, 808] on span "Review & Submit" at bounding box center [1026, 814] width 70 height 13
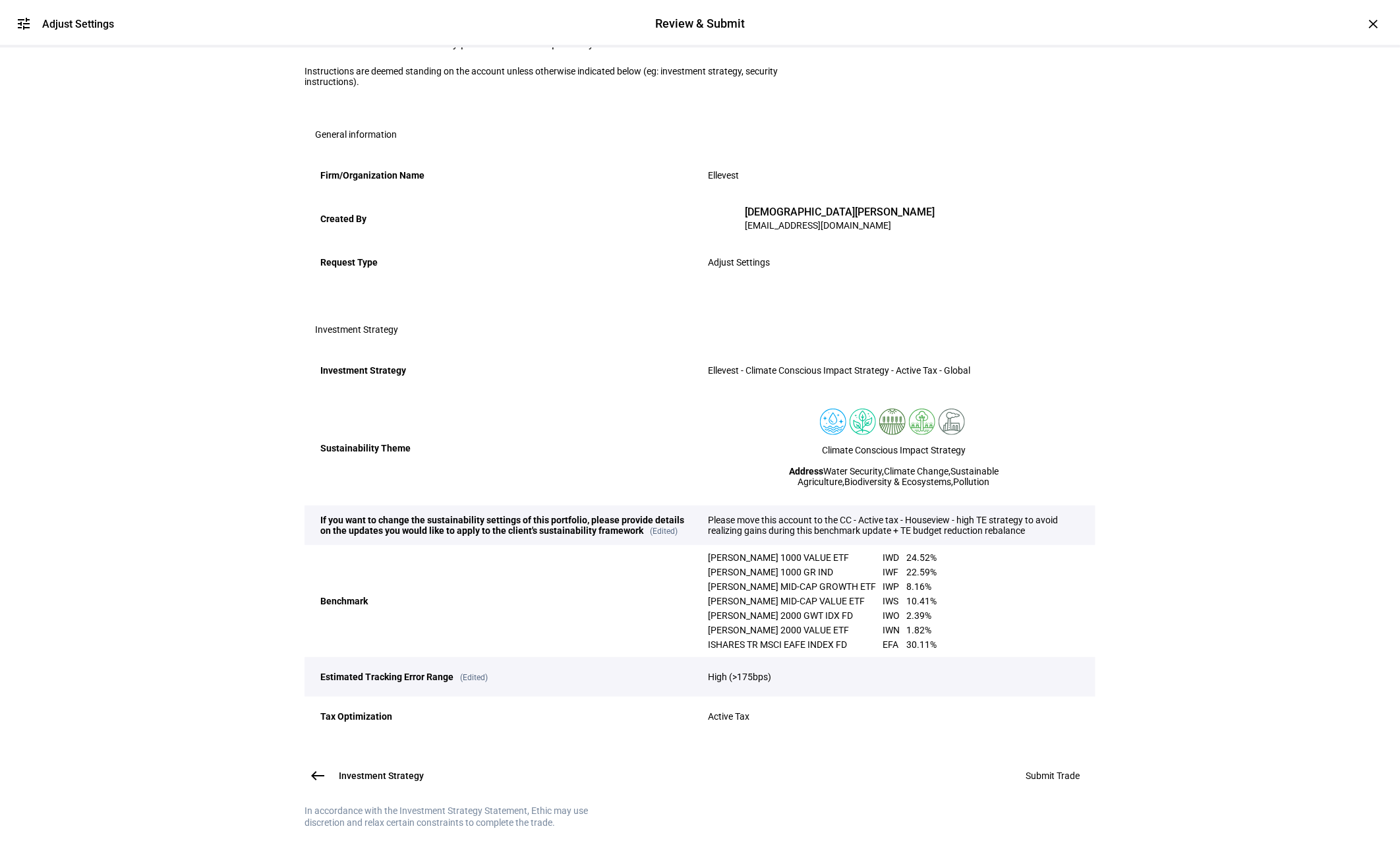
scroll to position [258, 0]
click at [1043, 770] on span "Submit Trade" at bounding box center [1052, 775] width 54 height 11
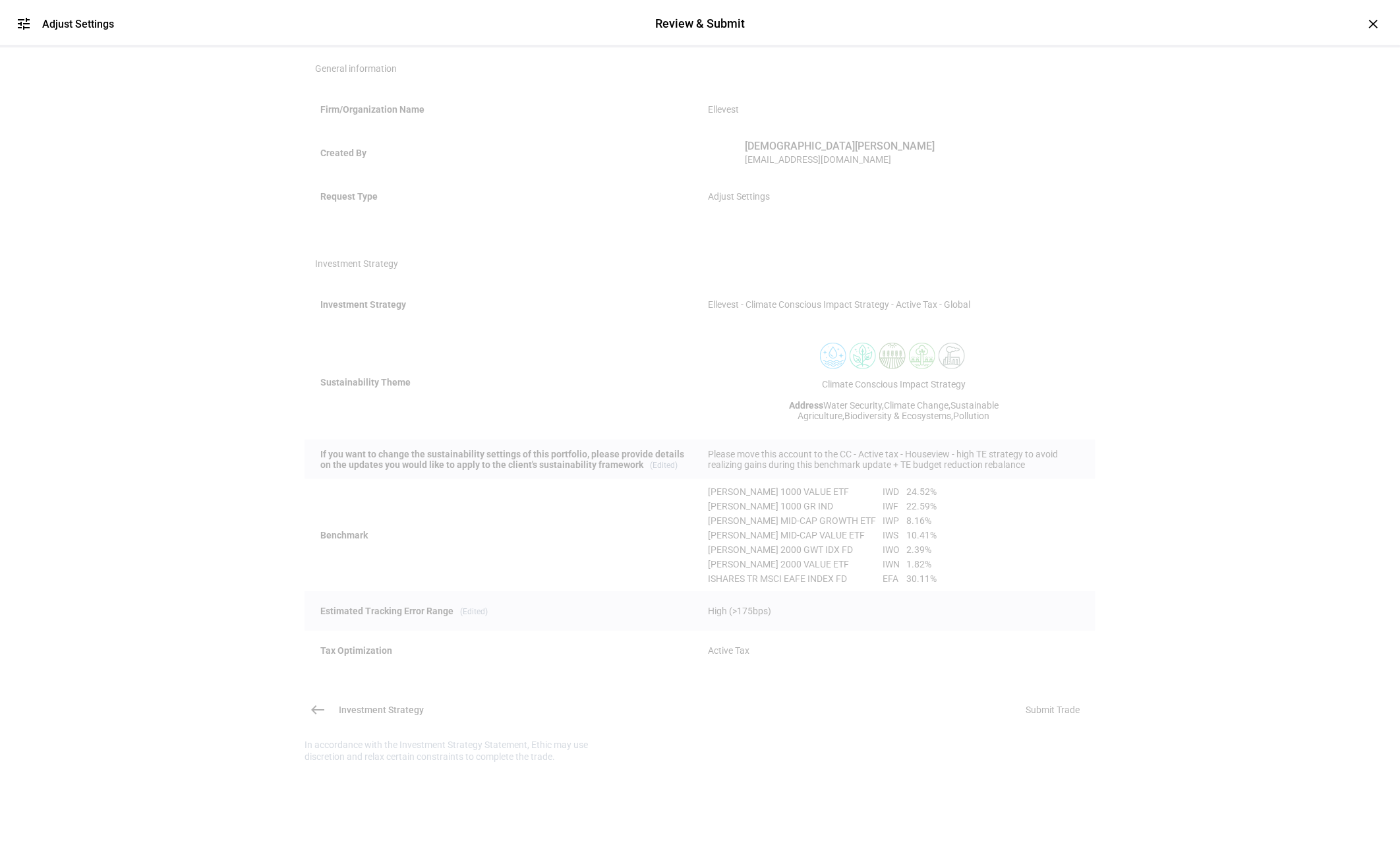
scroll to position [0, 0]
